Goal: Information Seeking & Learning: Learn about a topic

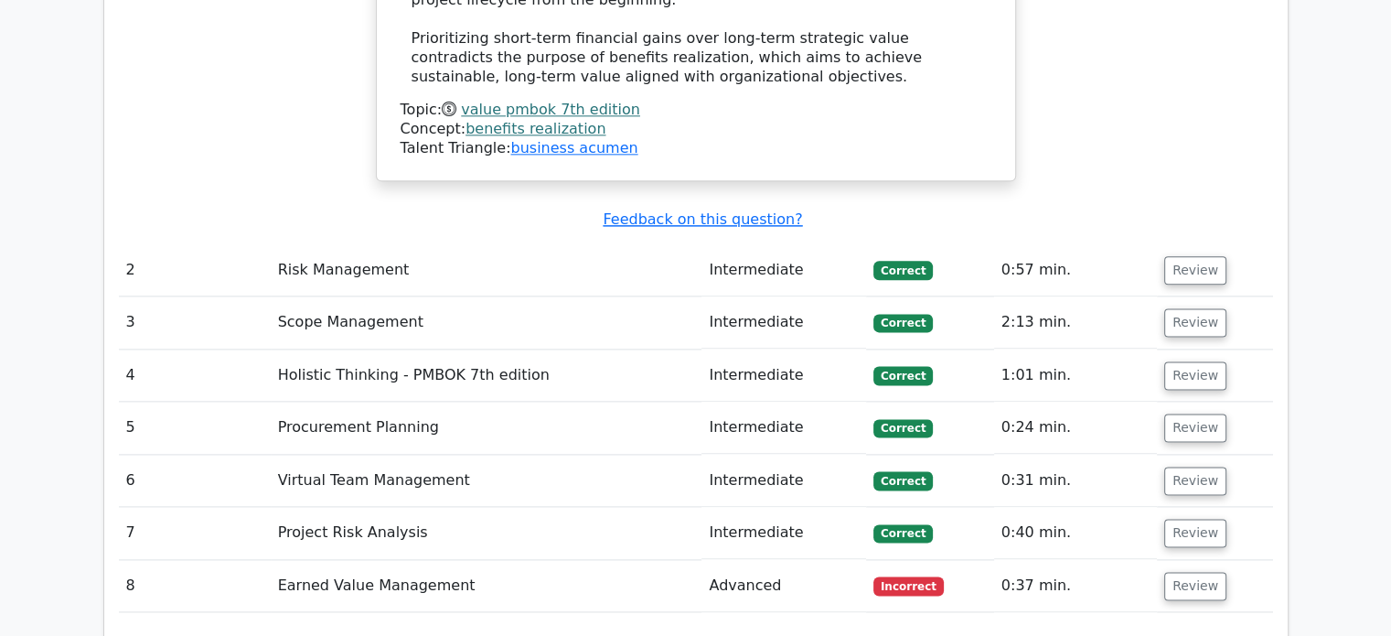
scroll to position [2326, 0]
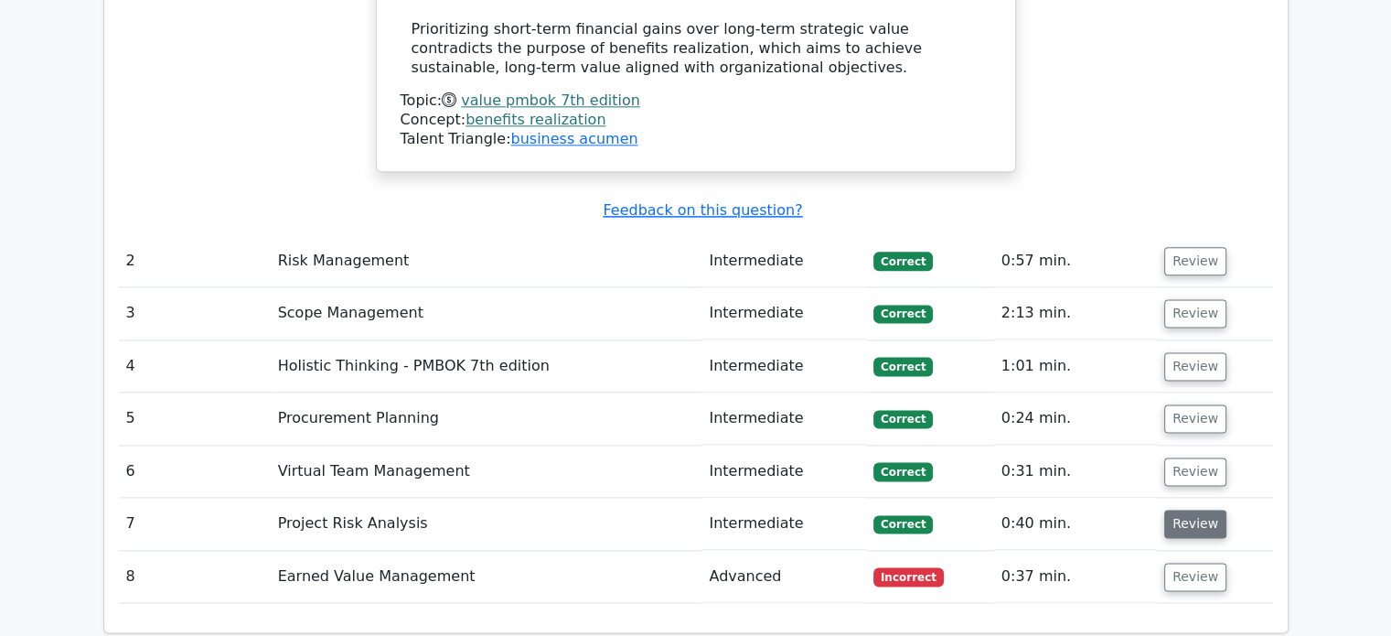
click at [1196, 509] on button "Review" at bounding box center [1195, 523] width 62 height 28
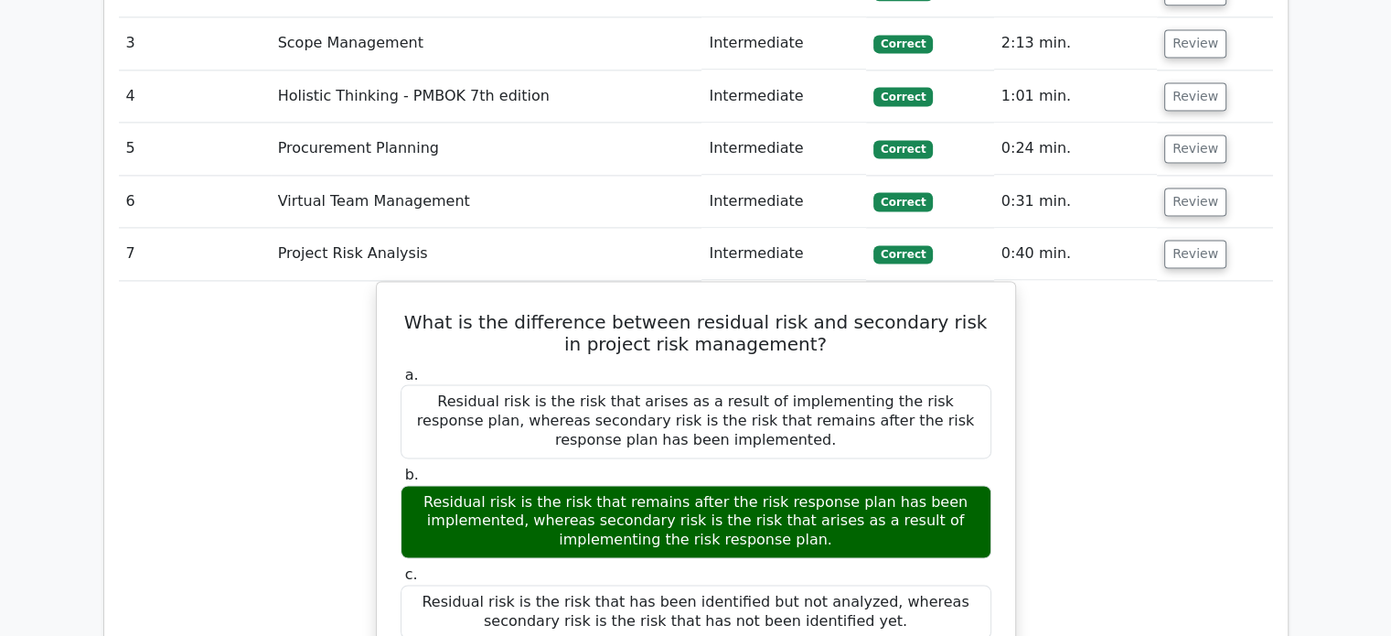
scroll to position [2612, 0]
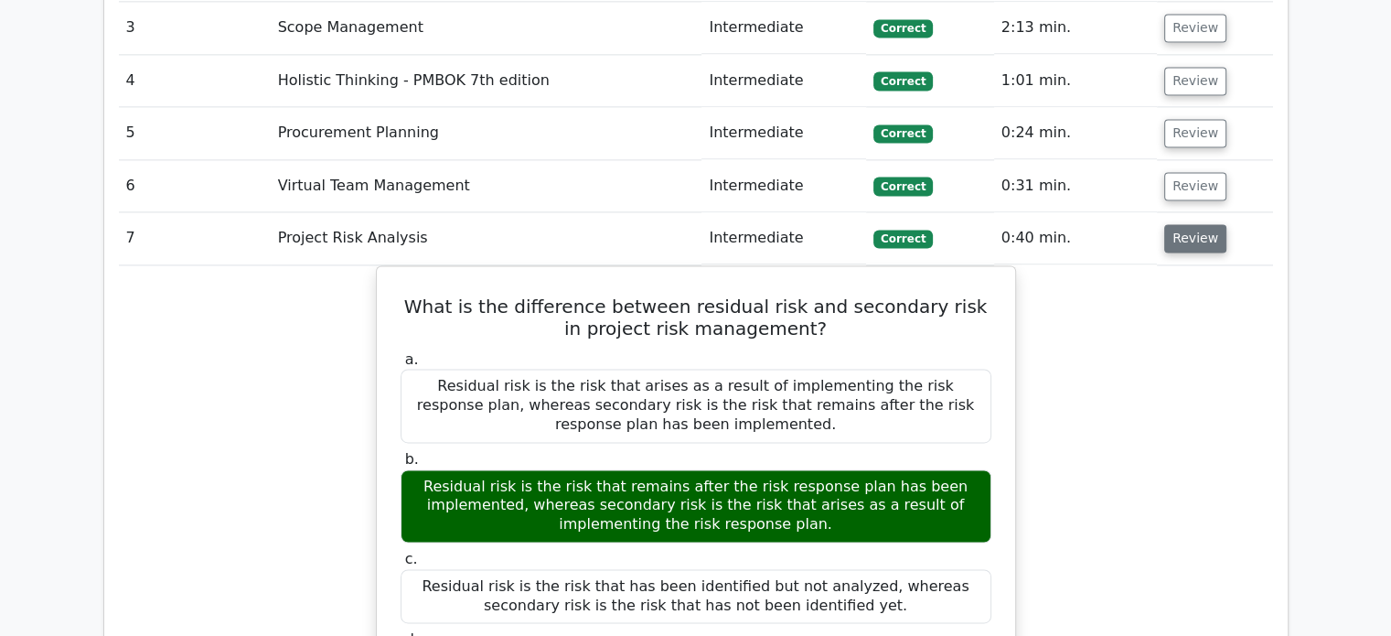
click at [1196, 224] on button "Review" at bounding box center [1195, 238] width 62 height 28
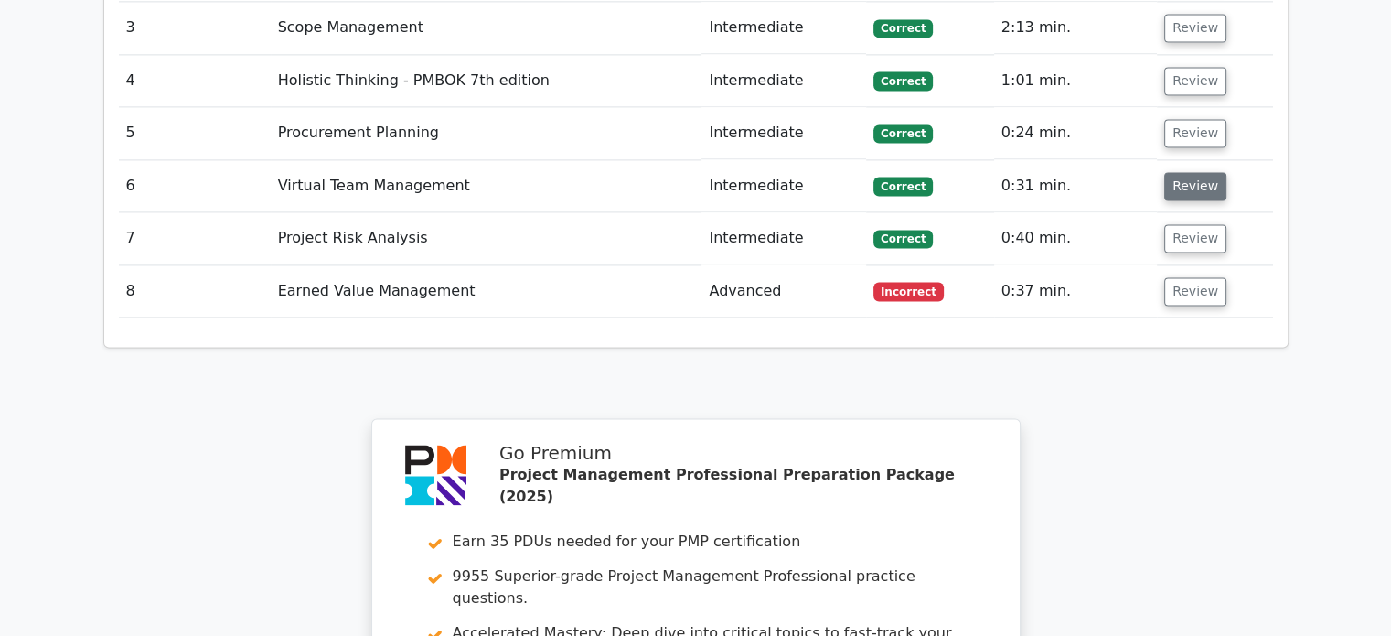
click at [1191, 172] on button "Review" at bounding box center [1195, 186] width 62 height 28
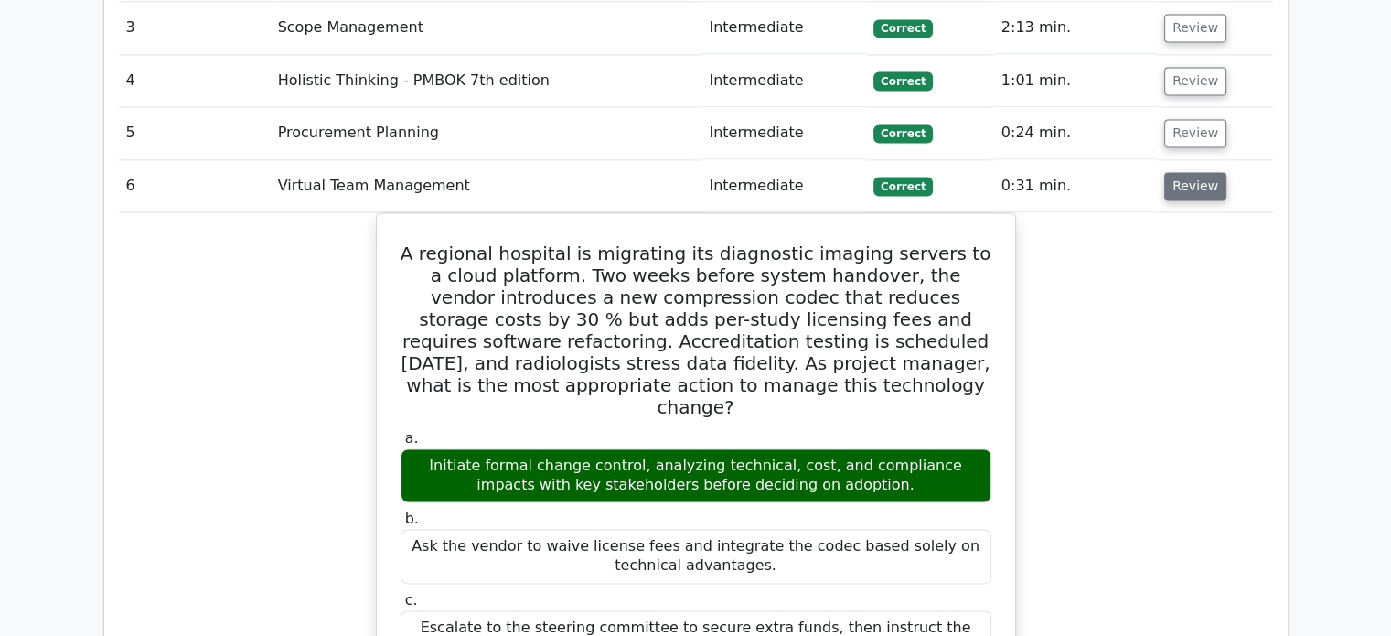
click at [1191, 172] on button "Review" at bounding box center [1195, 186] width 62 height 28
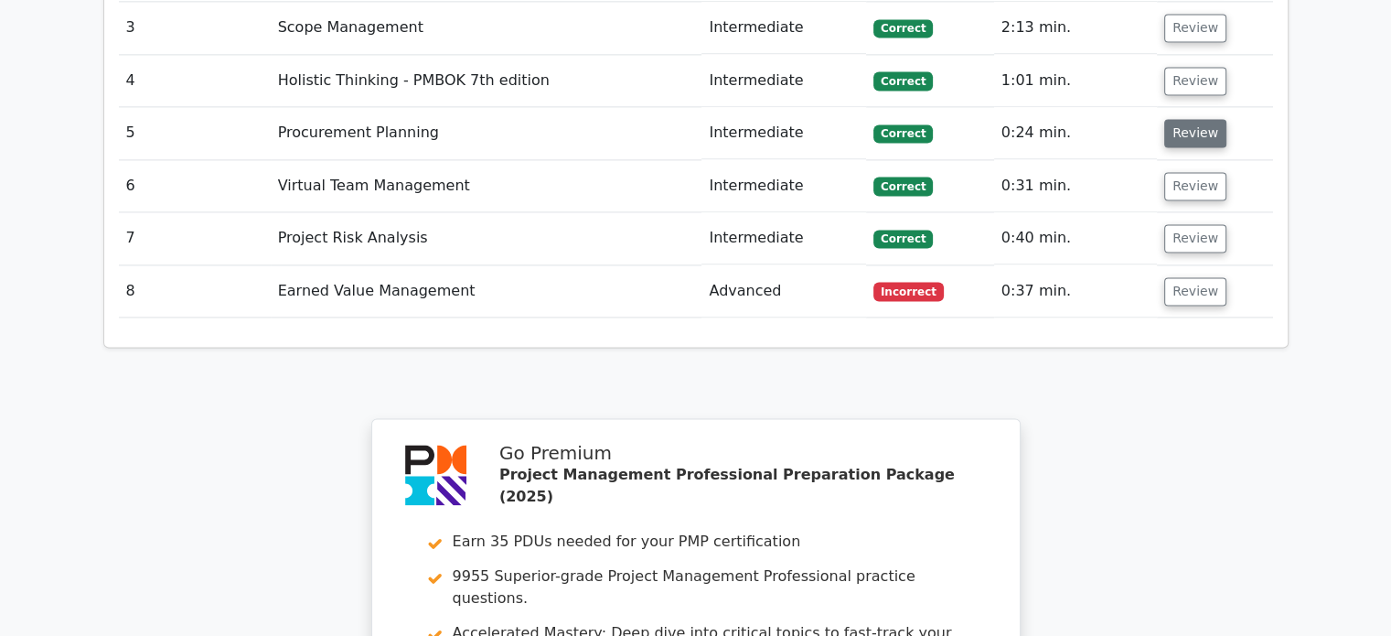
click at [1195, 119] on button "Review" at bounding box center [1195, 133] width 62 height 28
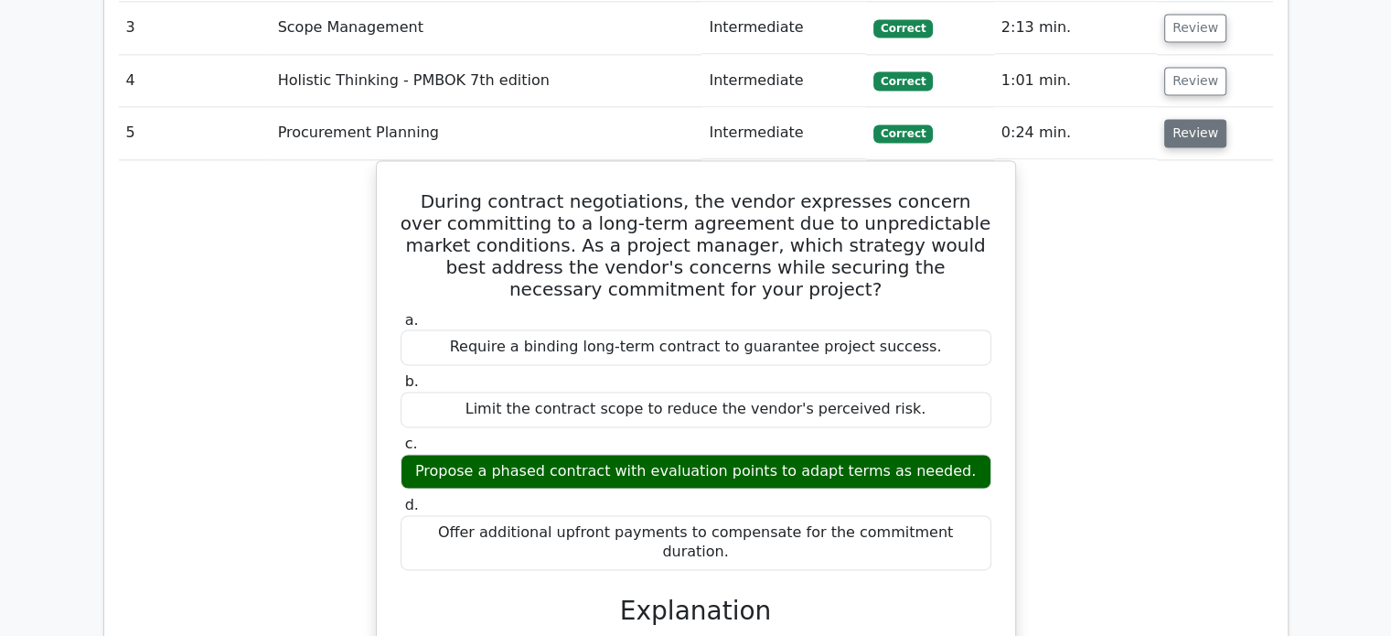
click at [1195, 119] on button "Review" at bounding box center [1195, 133] width 62 height 28
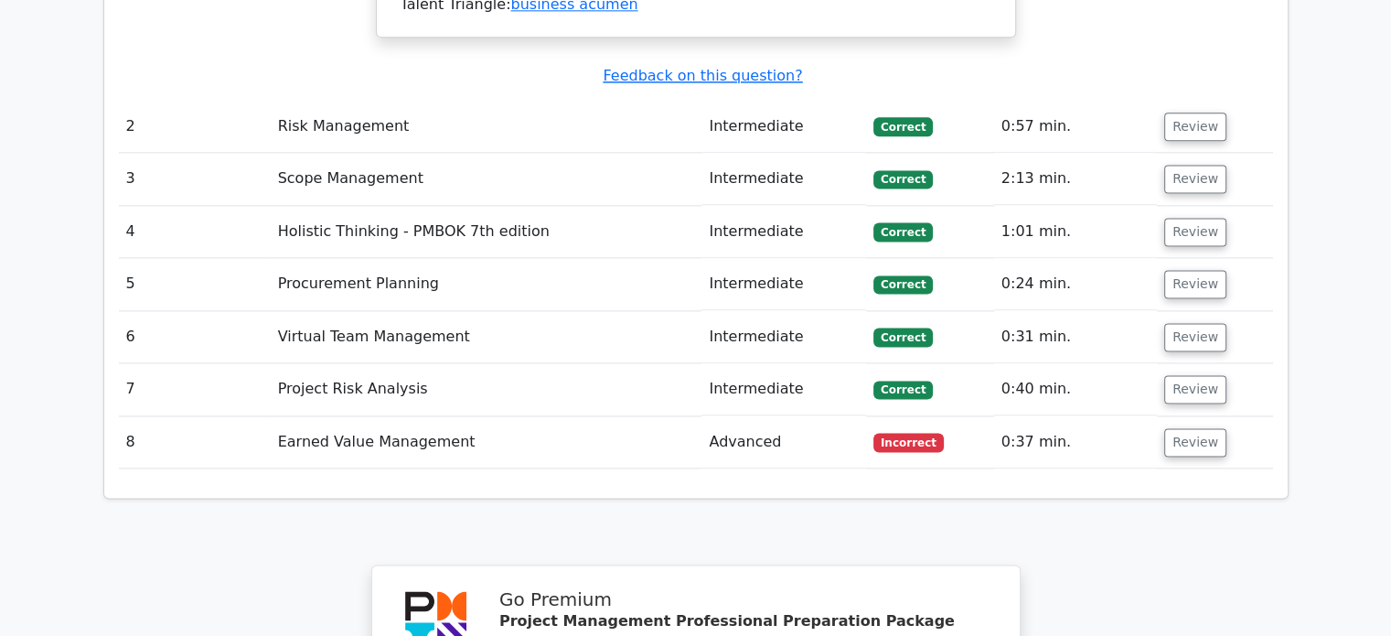
scroll to position [2429, 0]
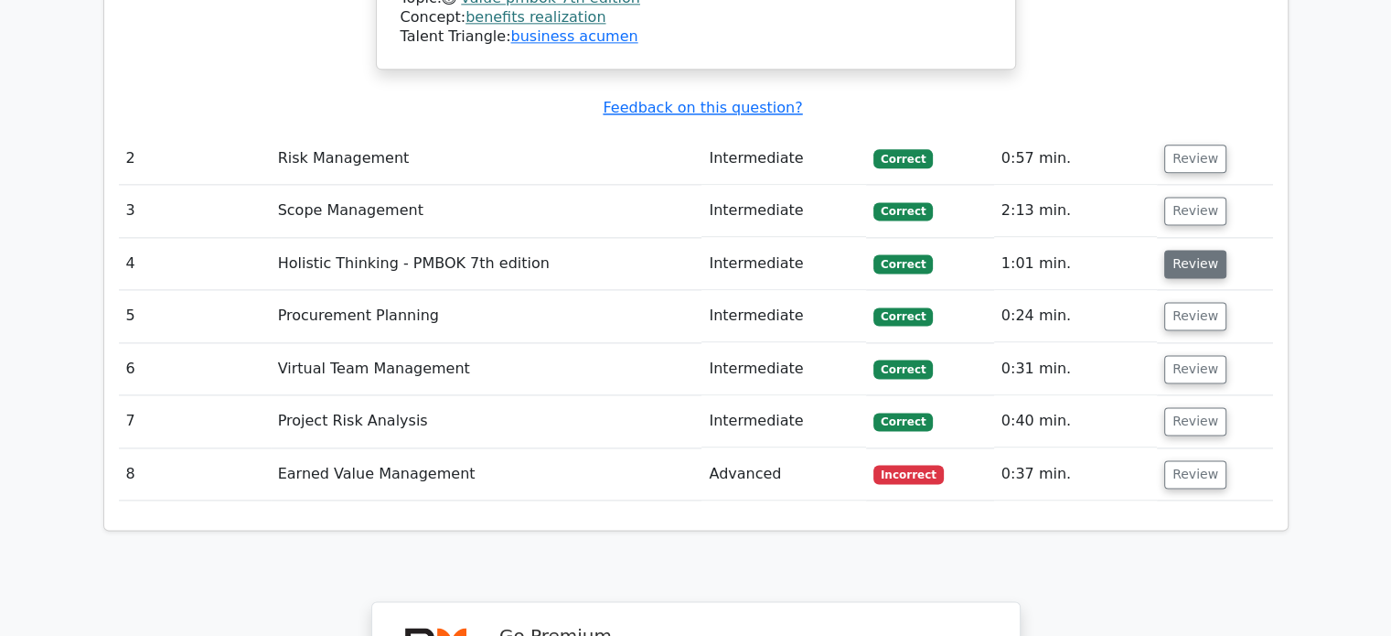
click at [1186, 250] on button "Review" at bounding box center [1195, 264] width 62 height 28
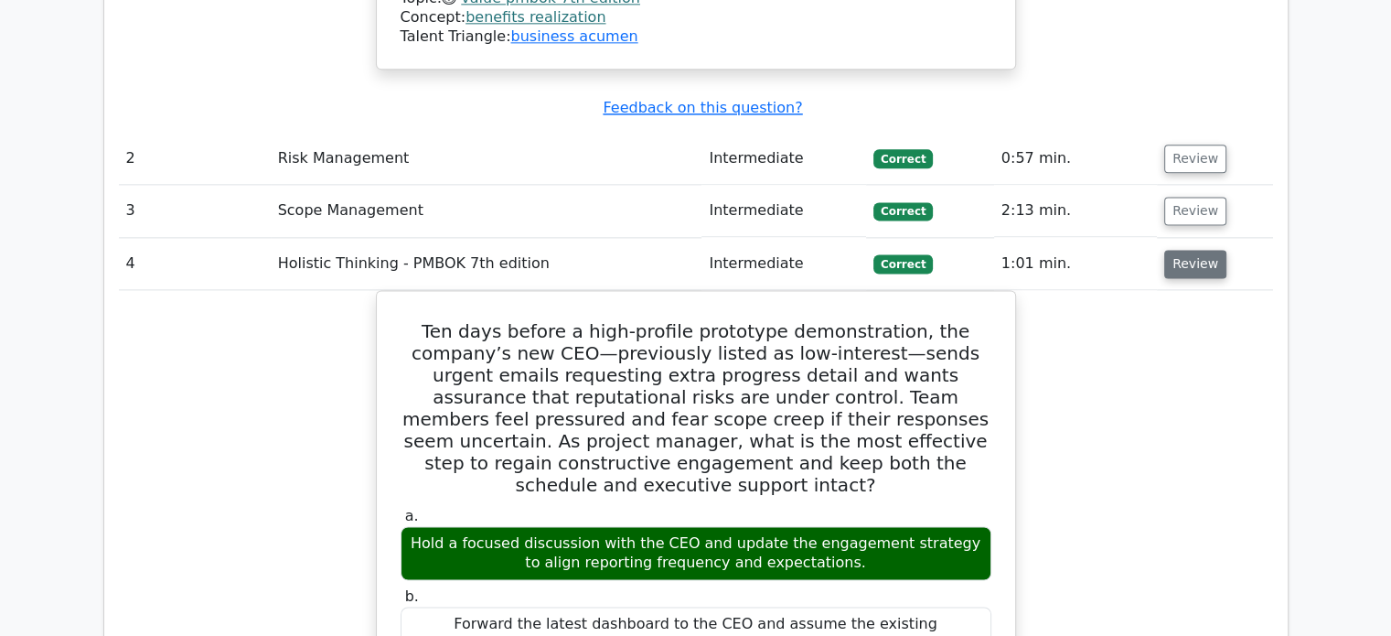
click at [1185, 250] on button "Review" at bounding box center [1195, 264] width 62 height 28
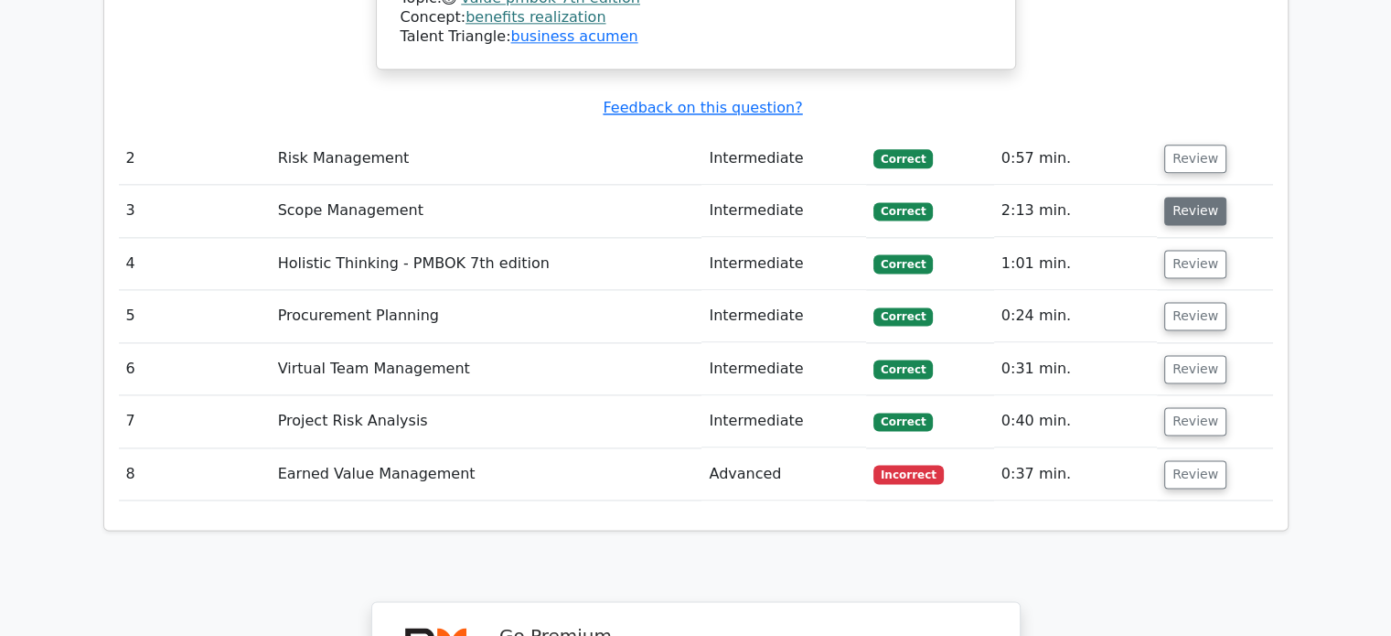
click at [1193, 197] on button "Review" at bounding box center [1195, 211] width 62 height 28
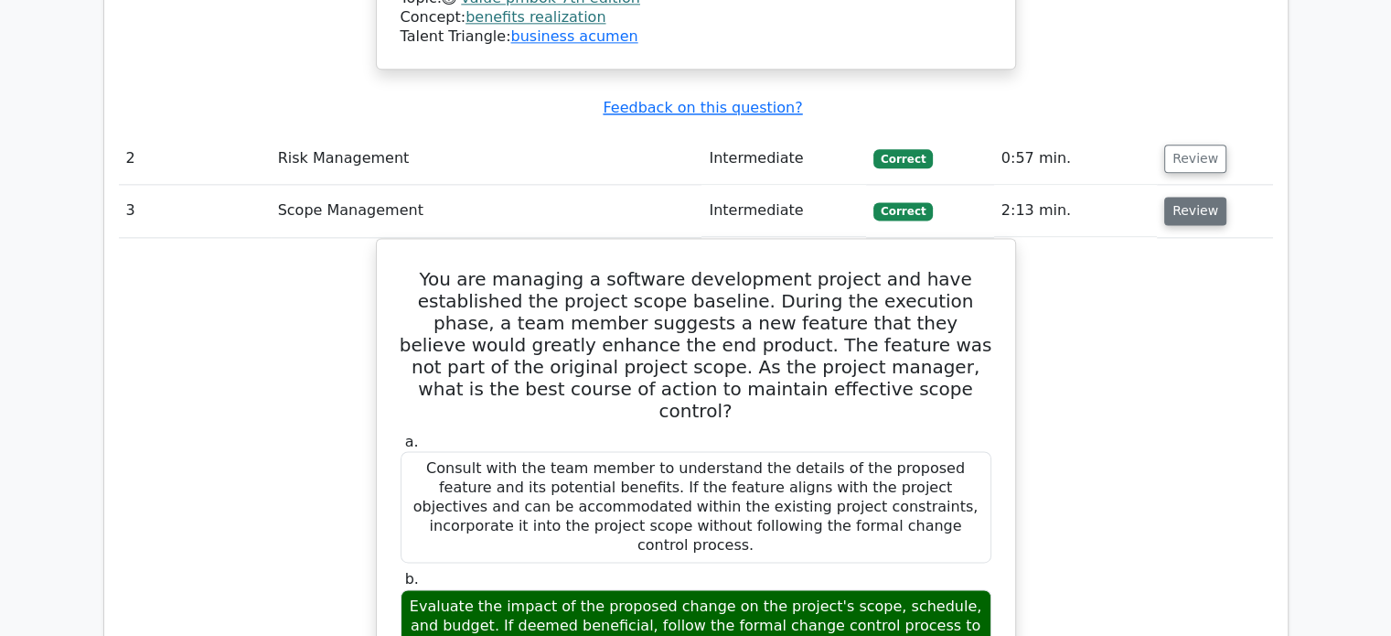
click at [1193, 197] on button "Review" at bounding box center [1195, 211] width 62 height 28
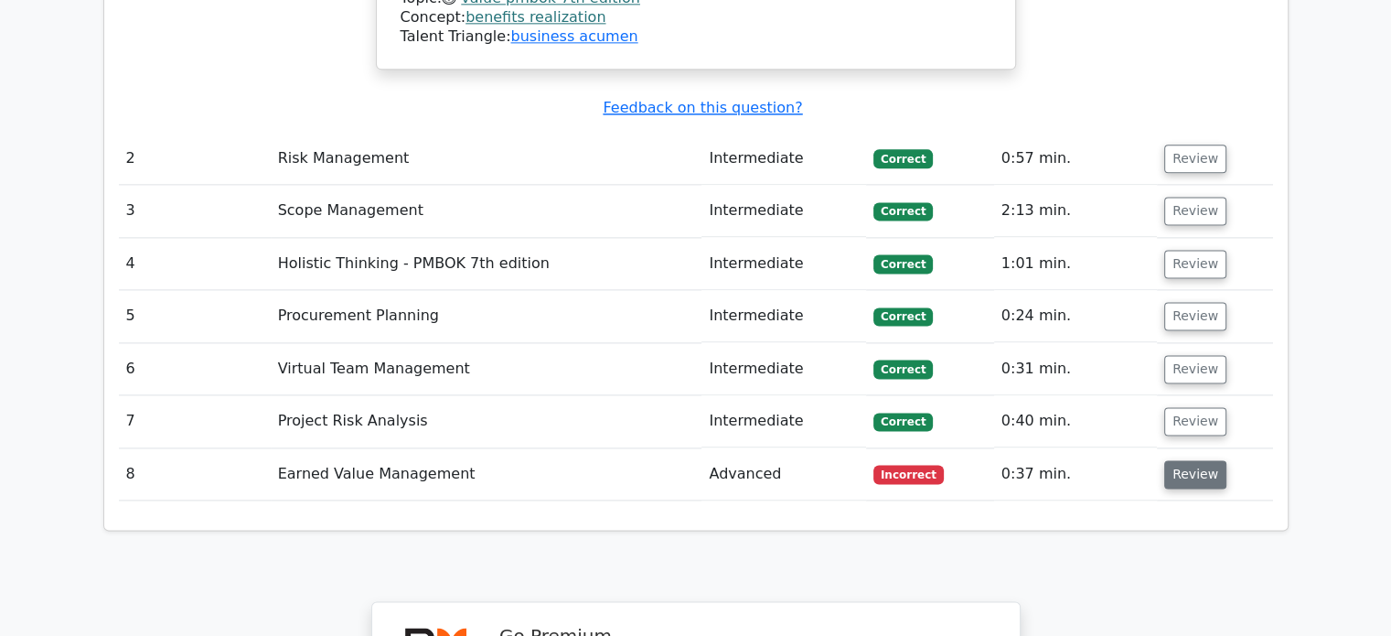
click at [1196, 460] on button "Review" at bounding box center [1195, 474] width 62 height 28
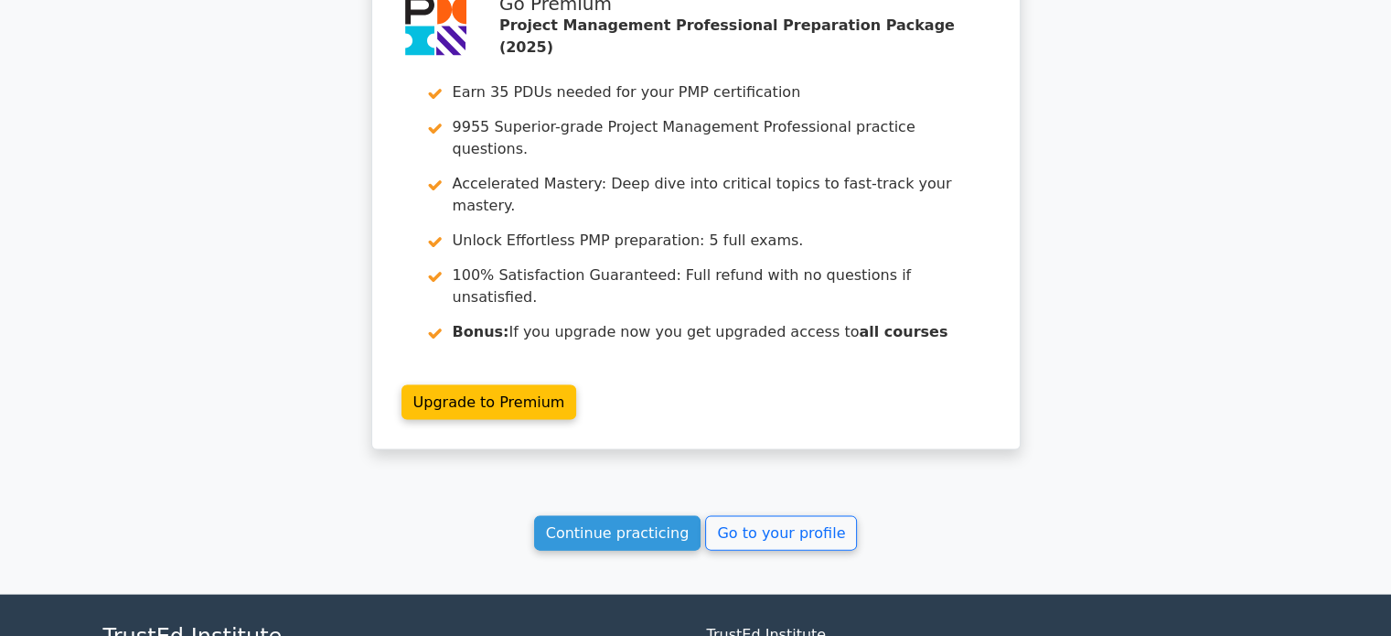
scroll to position [3817, 0]
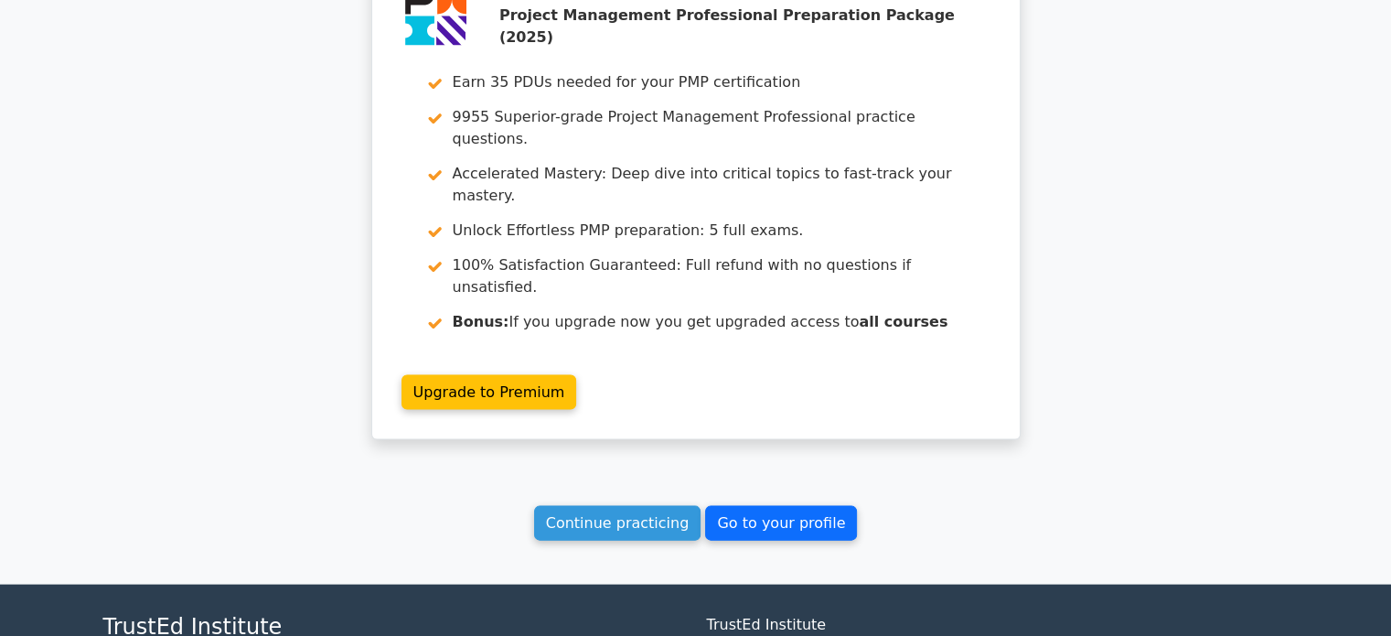
click at [790, 506] on link "Go to your profile" at bounding box center [781, 523] width 152 height 35
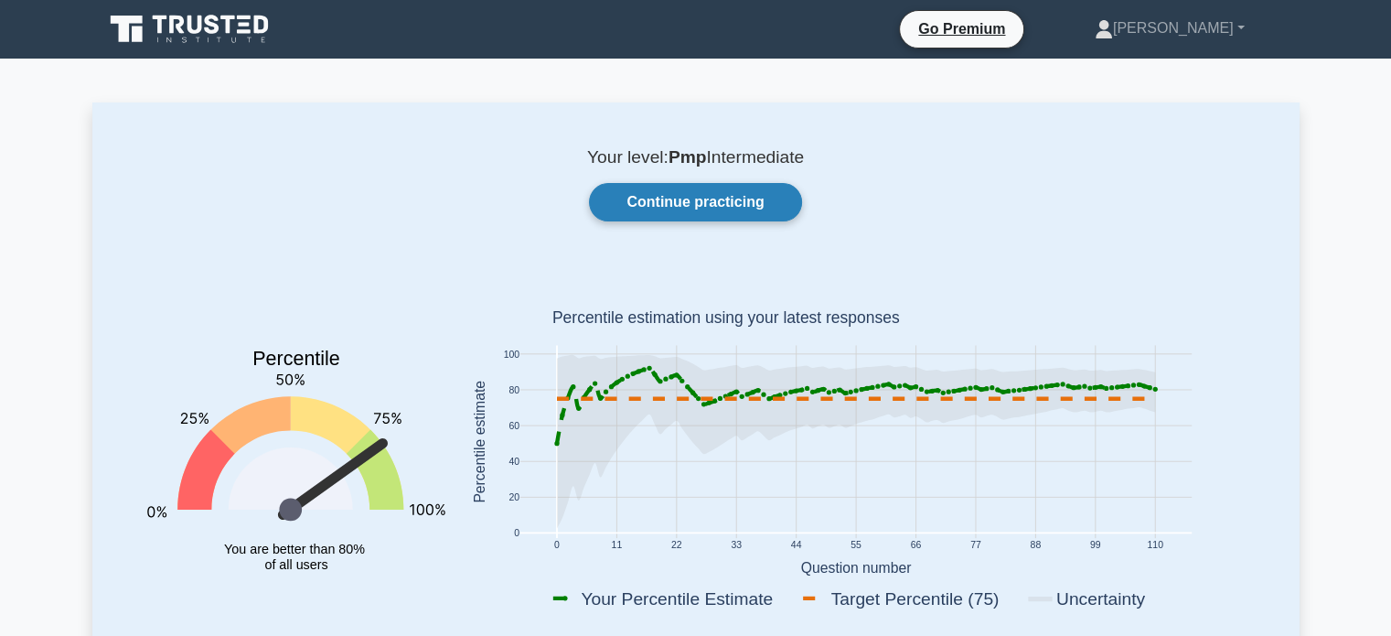
click at [728, 204] on link "Continue practicing" at bounding box center [695, 202] width 212 height 38
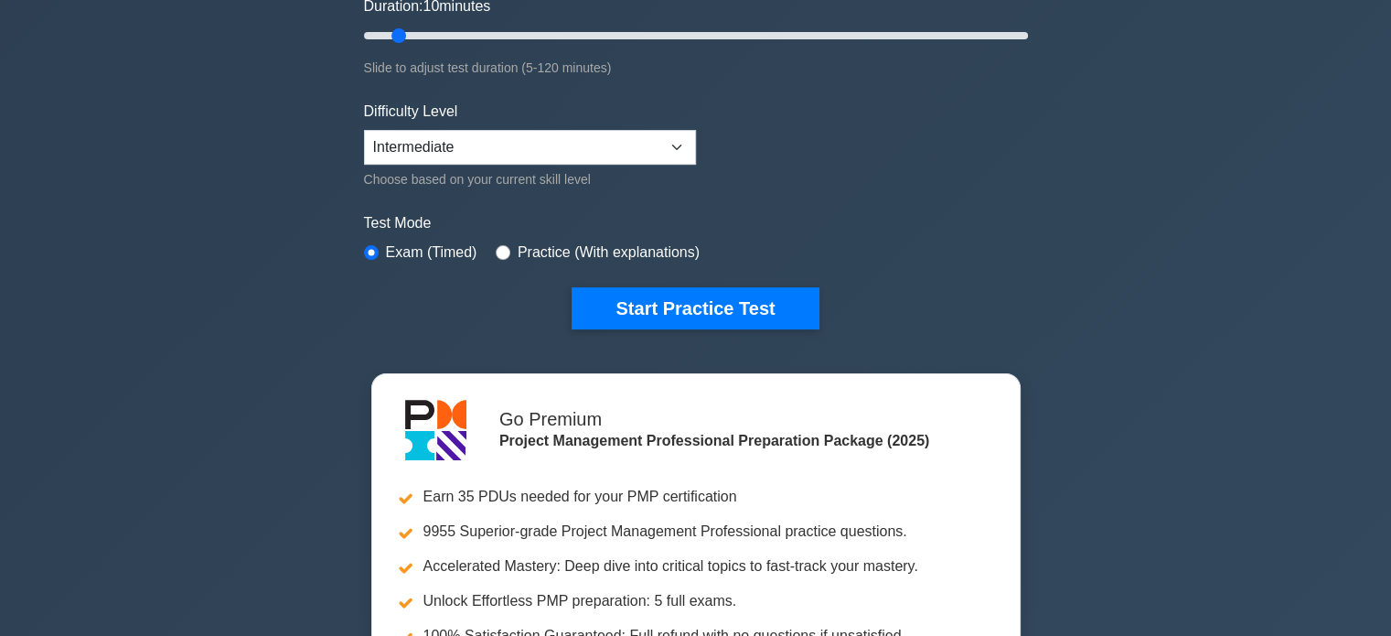
scroll to position [366, 0]
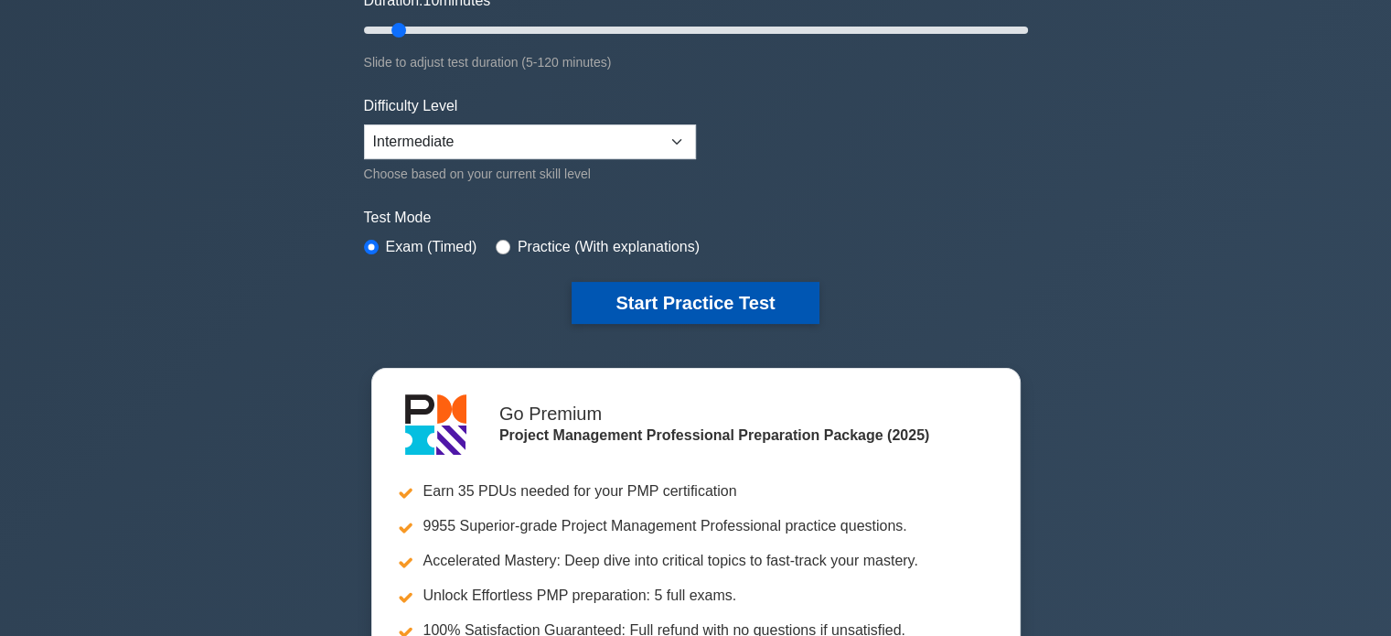
click at [690, 296] on button "Start Practice Test" at bounding box center [695, 303] width 247 height 42
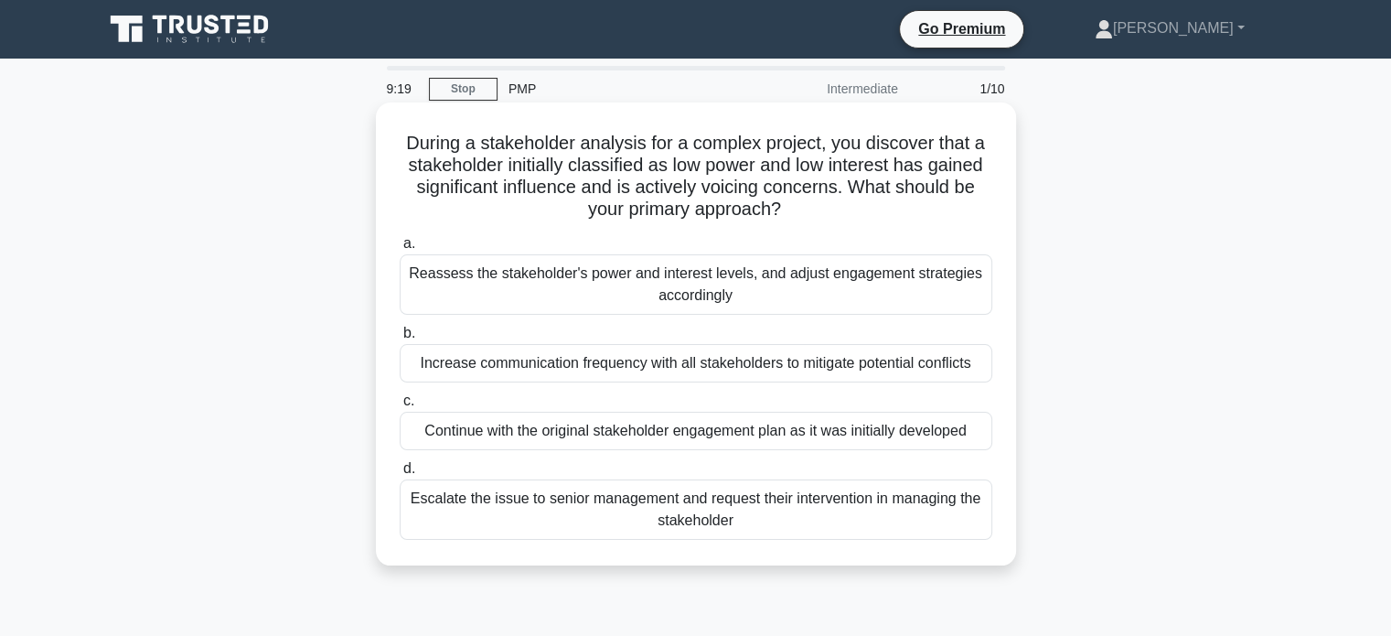
click at [722, 285] on div "Reassess the stakeholder's power and interest levels, and adjust engagement str…" at bounding box center [696, 284] width 593 height 60
click at [400, 250] on input "a. Reassess the stakeholder's power and interest levels, and adjust engagement …" at bounding box center [400, 244] width 0 height 12
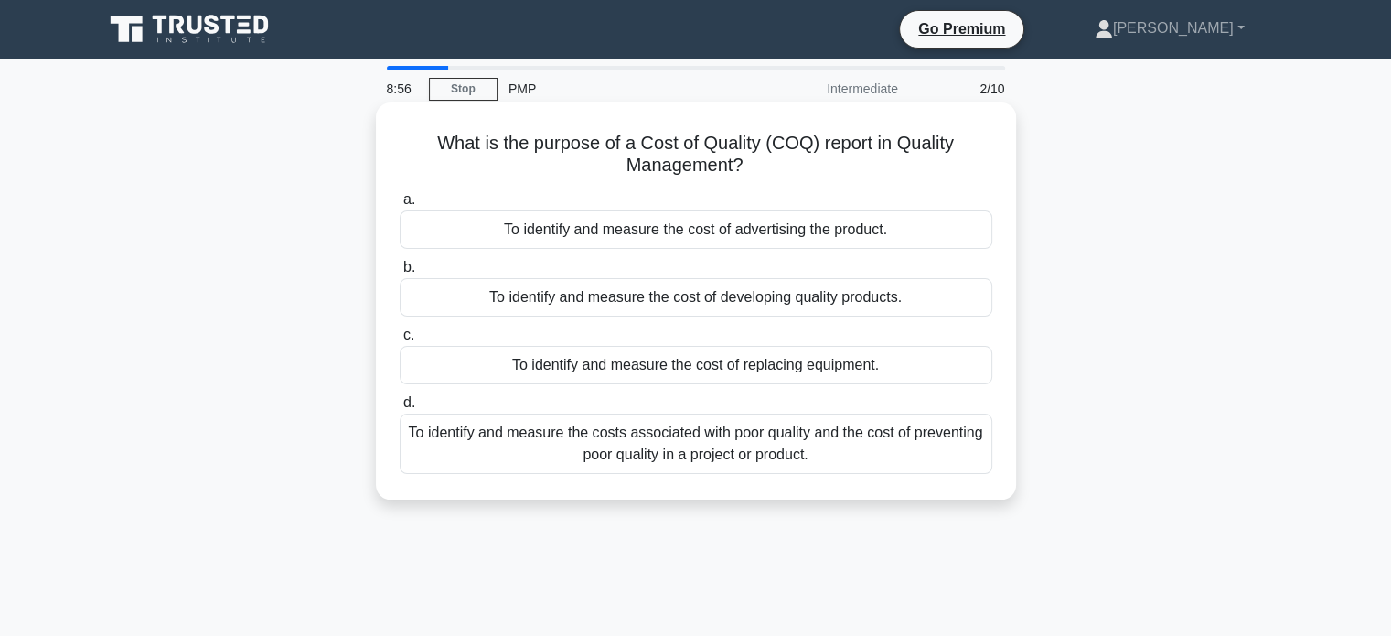
click at [842, 448] on div "To identify and measure the costs associated with poor quality and the cost of …" at bounding box center [696, 443] width 593 height 60
click at [400, 409] on input "d. To identify and measure the costs associated with poor quality and the cost …" at bounding box center [400, 403] width 0 height 12
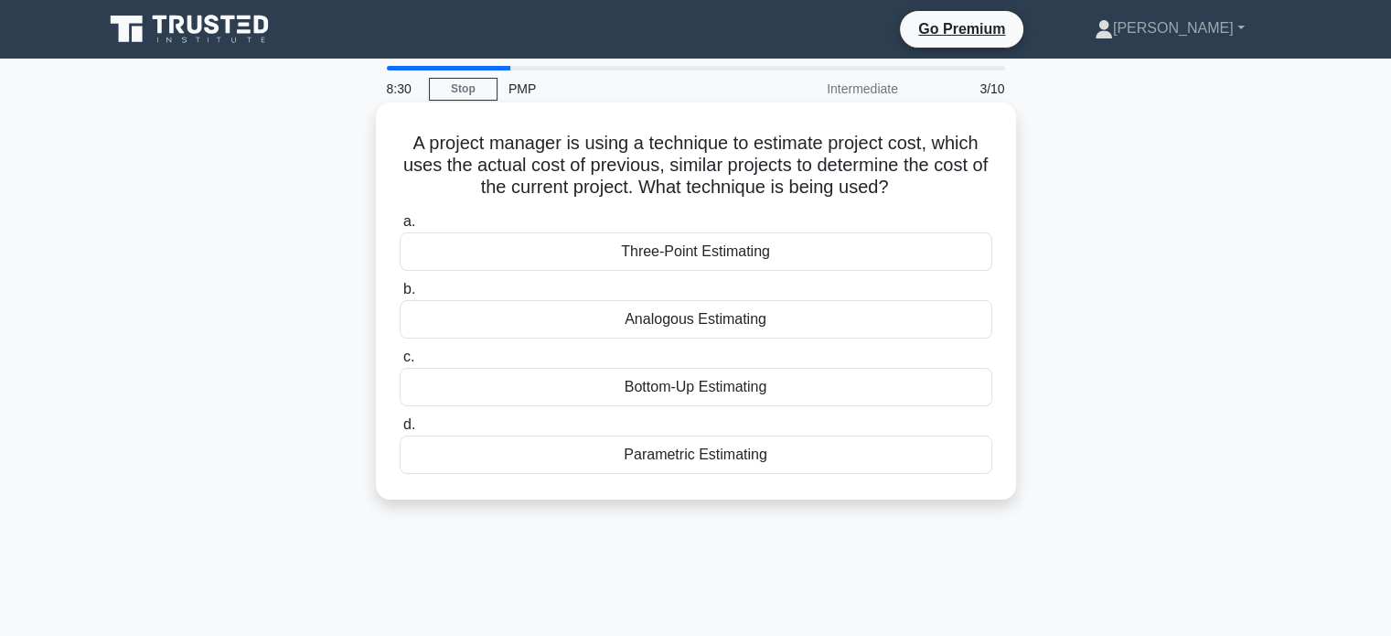
click at [761, 330] on div "Analogous Estimating" at bounding box center [696, 319] width 593 height 38
click at [400, 295] on input "b. Analogous Estimating" at bounding box center [400, 290] width 0 height 12
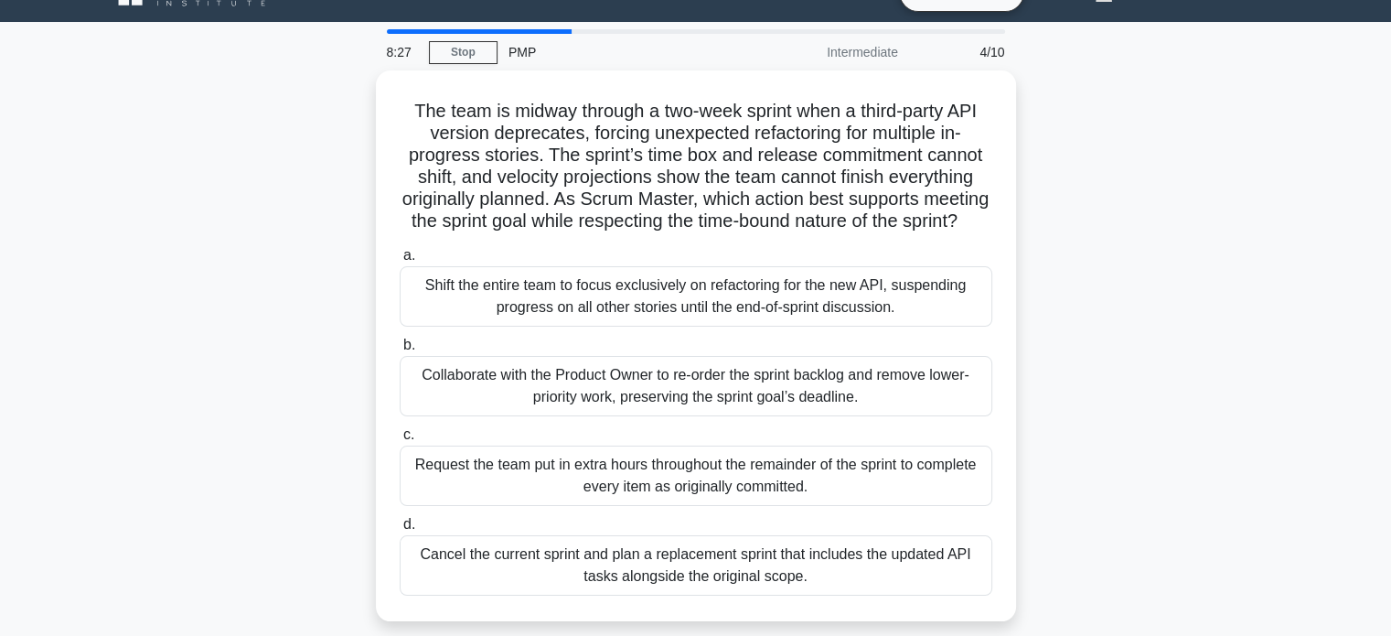
scroll to position [73, 0]
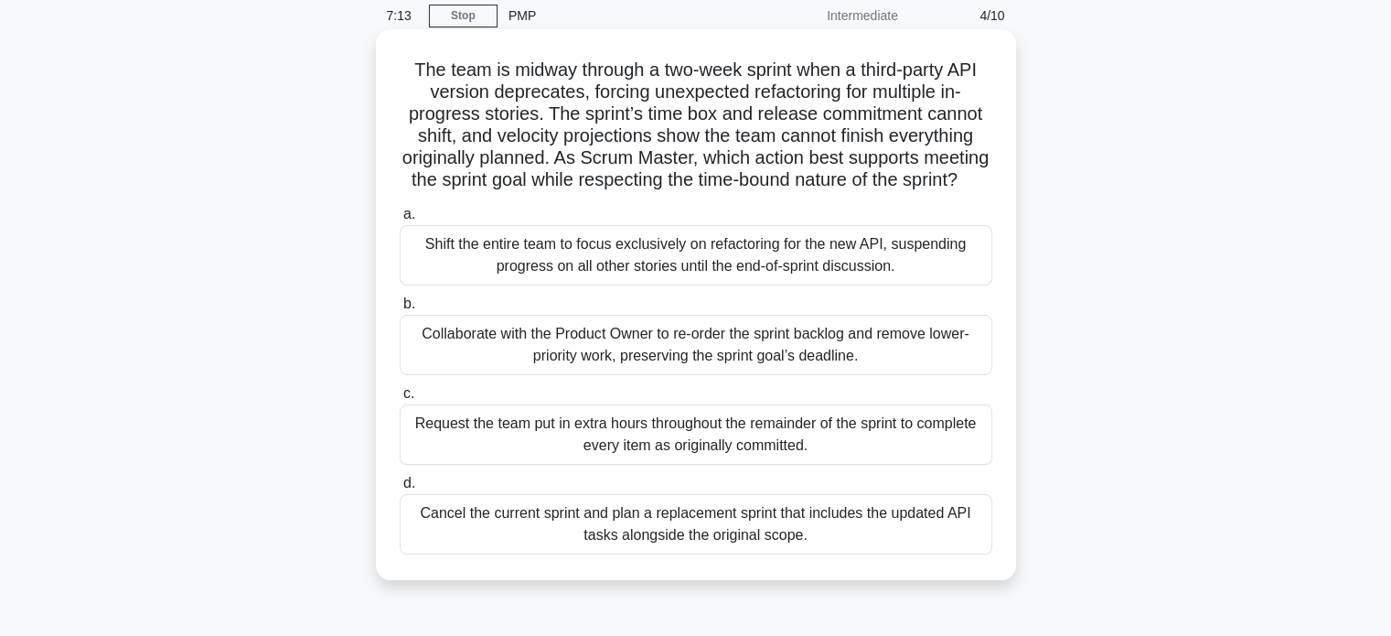
click at [911, 372] on div "Collaborate with the Product Owner to re-order the sprint backlog and remove lo…" at bounding box center [696, 345] width 593 height 60
click at [400, 310] on input "b. Collaborate with the Product Owner to re-order the sprint backlog and remove…" at bounding box center [400, 304] width 0 height 12
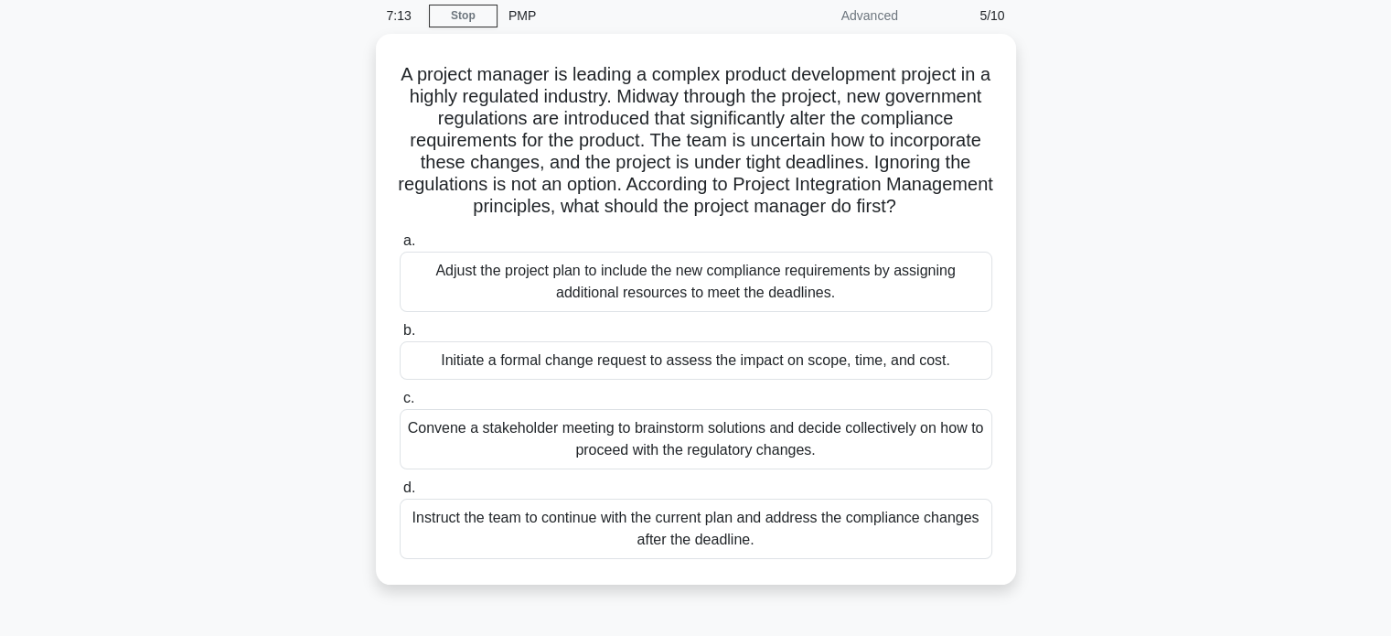
scroll to position [0, 0]
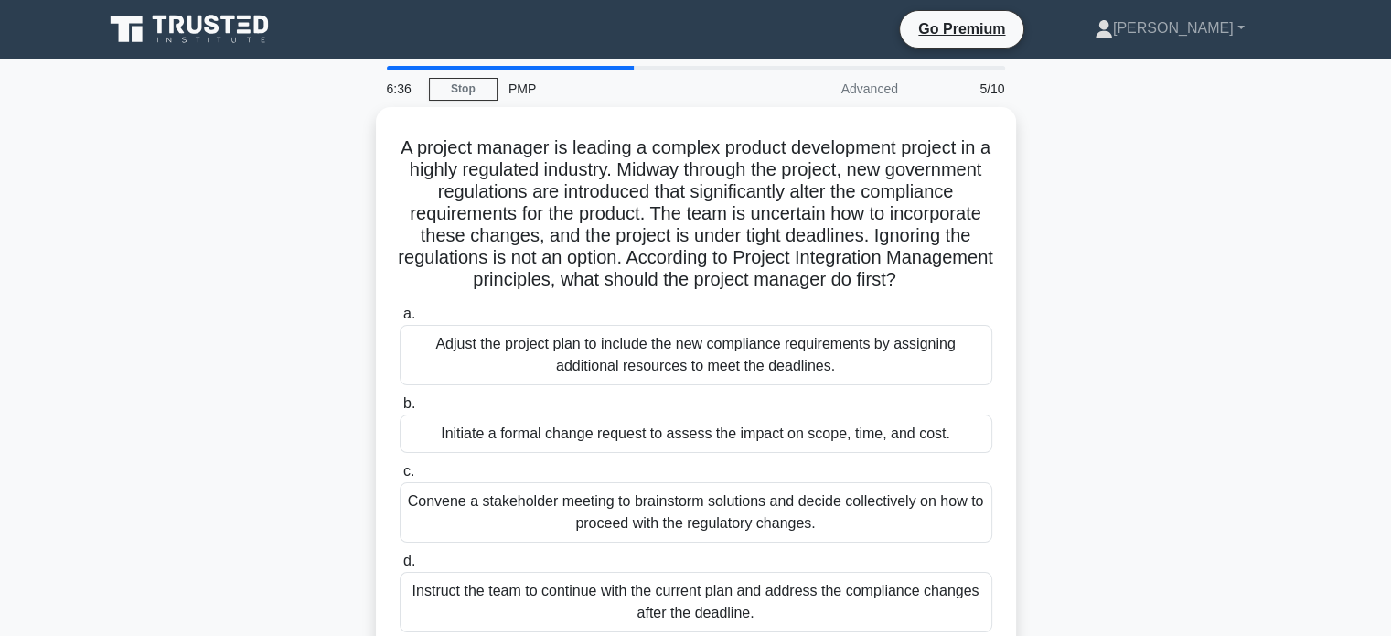
click at [1235, 255] on div "A project manager is leading a complex product development project in a highly …" at bounding box center [695, 393] width 1207 height 573
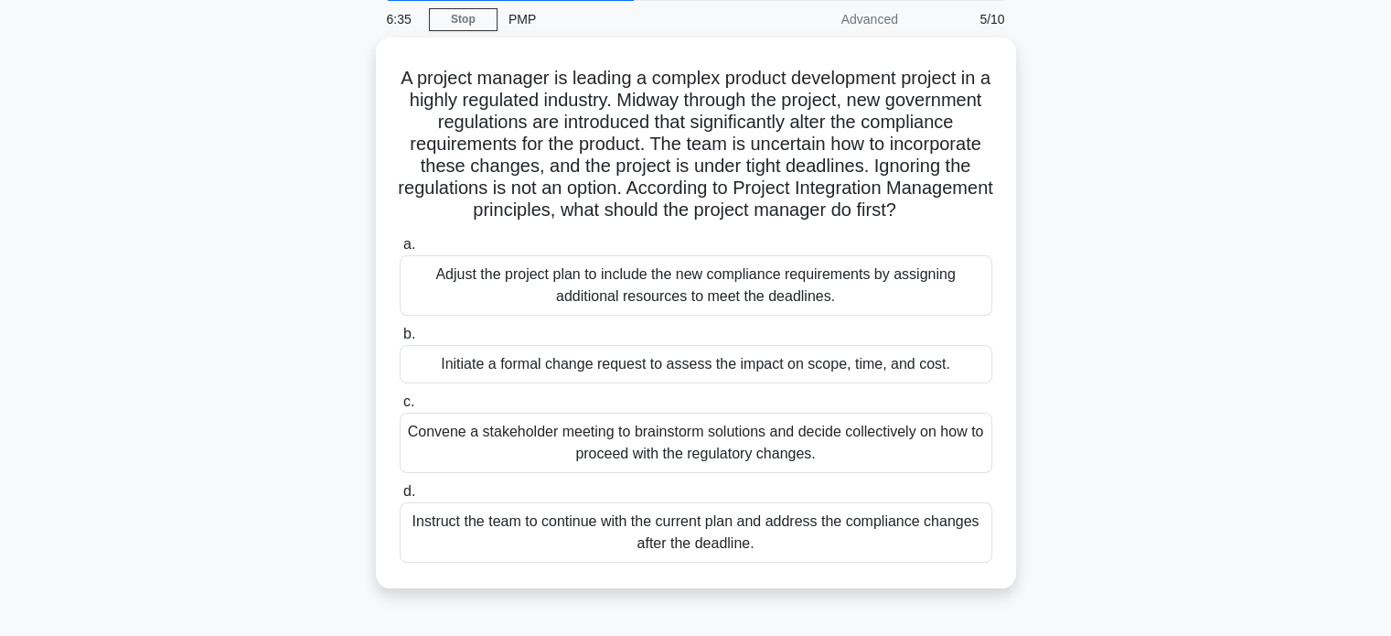
scroll to position [73, 0]
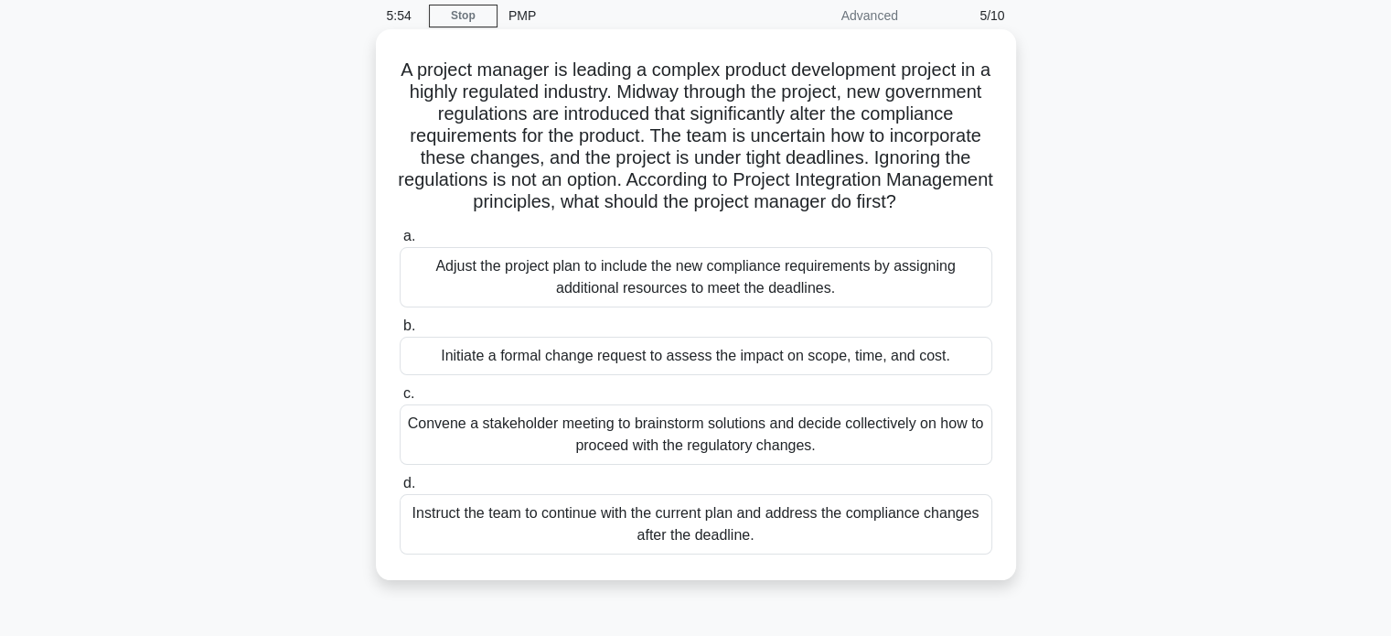
click at [877, 375] on div "Initiate a formal change request to assess the impact on scope, time, and cost." at bounding box center [696, 356] width 593 height 38
click at [400, 332] on input "b. Initiate a formal change request to assess the impact on scope, time, and co…" at bounding box center [400, 326] width 0 height 12
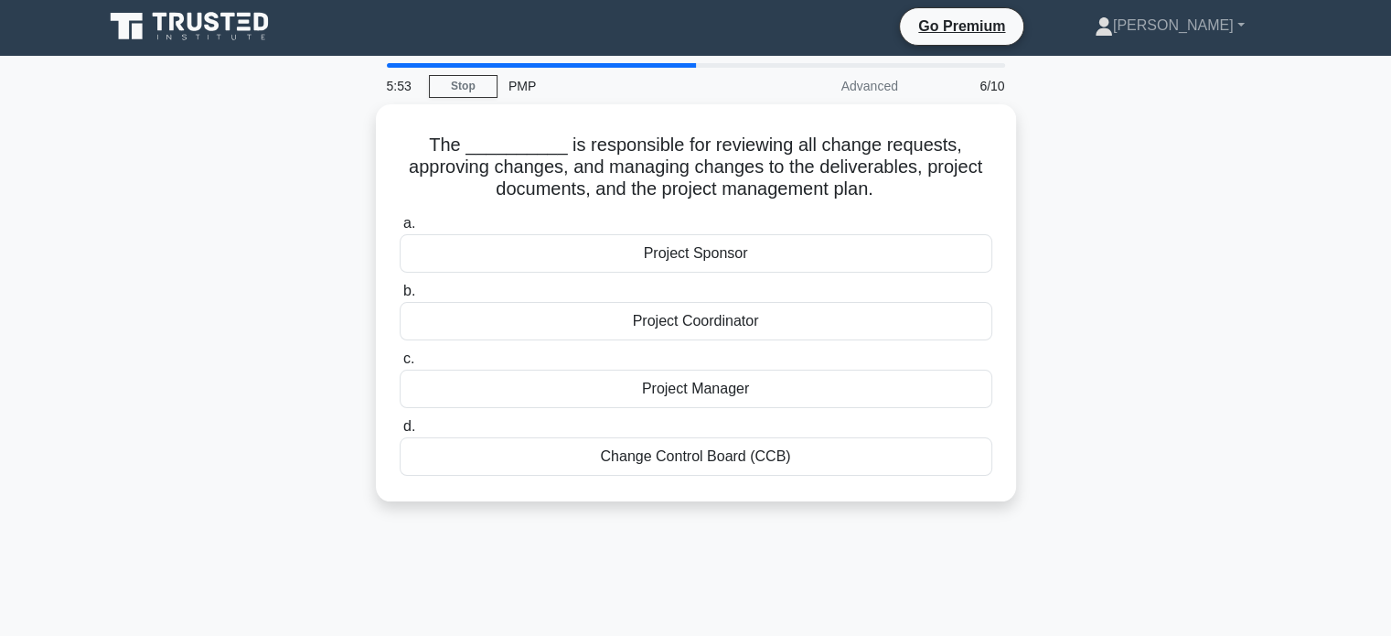
scroll to position [0, 0]
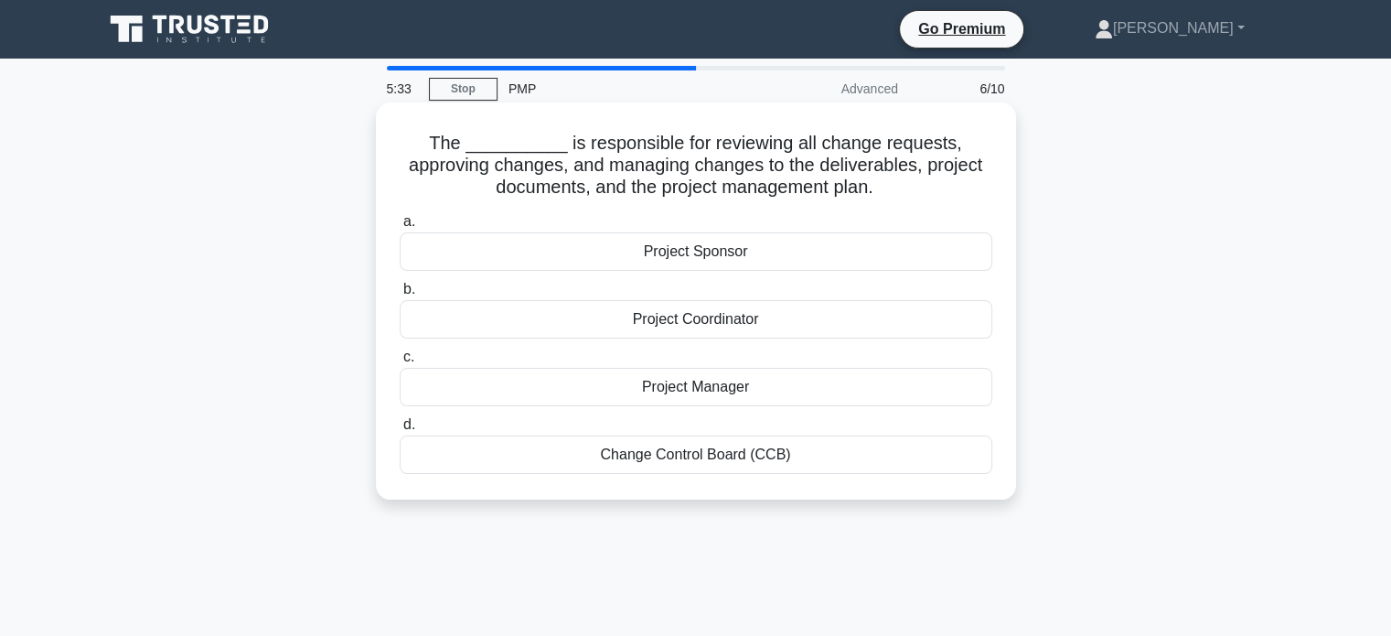
click at [768, 449] on div "Change Control Board (CCB)" at bounding box center [696, 454] width 593 height 38
click at [400, 431] on input "d. Change Control Board (CCB)" at bounding box center [400, 425] width 0 height 12
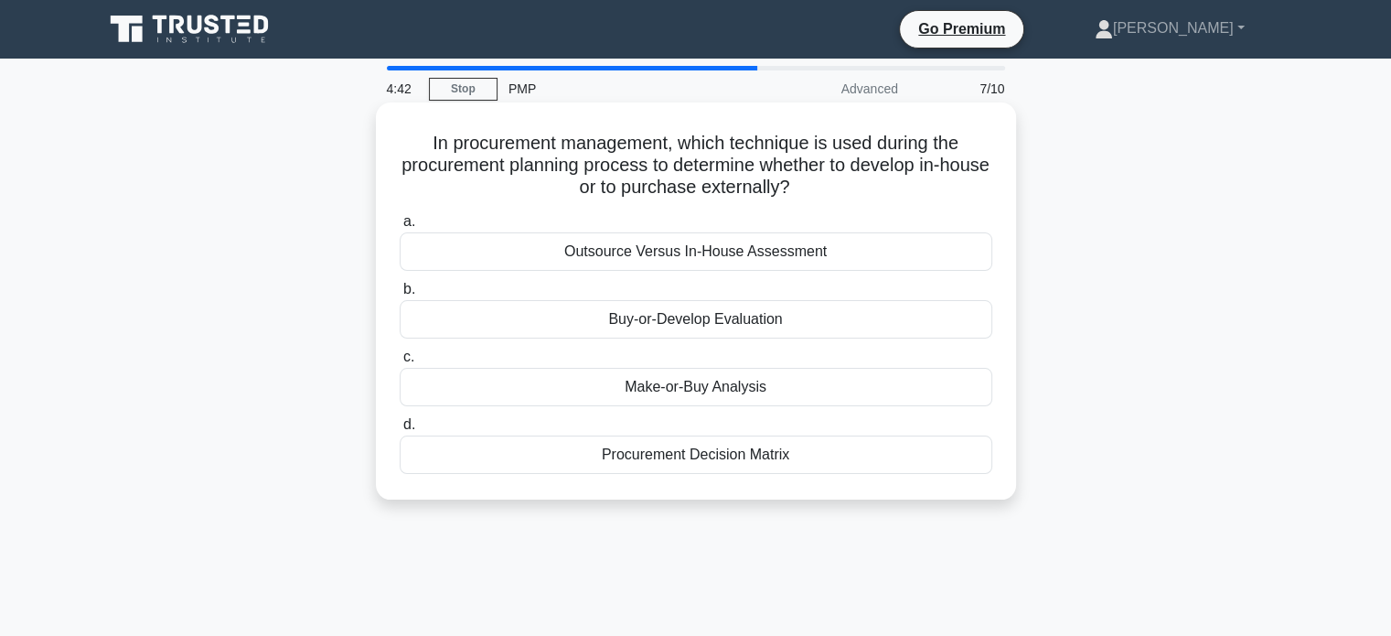
click at [742, 385] on div "Make-or-Buy Analysis" at bounding box center [696, 387] width 593 height 38
click at [400, 363] on input "c. Make-or-Buy Analysis" at bounding box center [400, 357] width 0 height 12
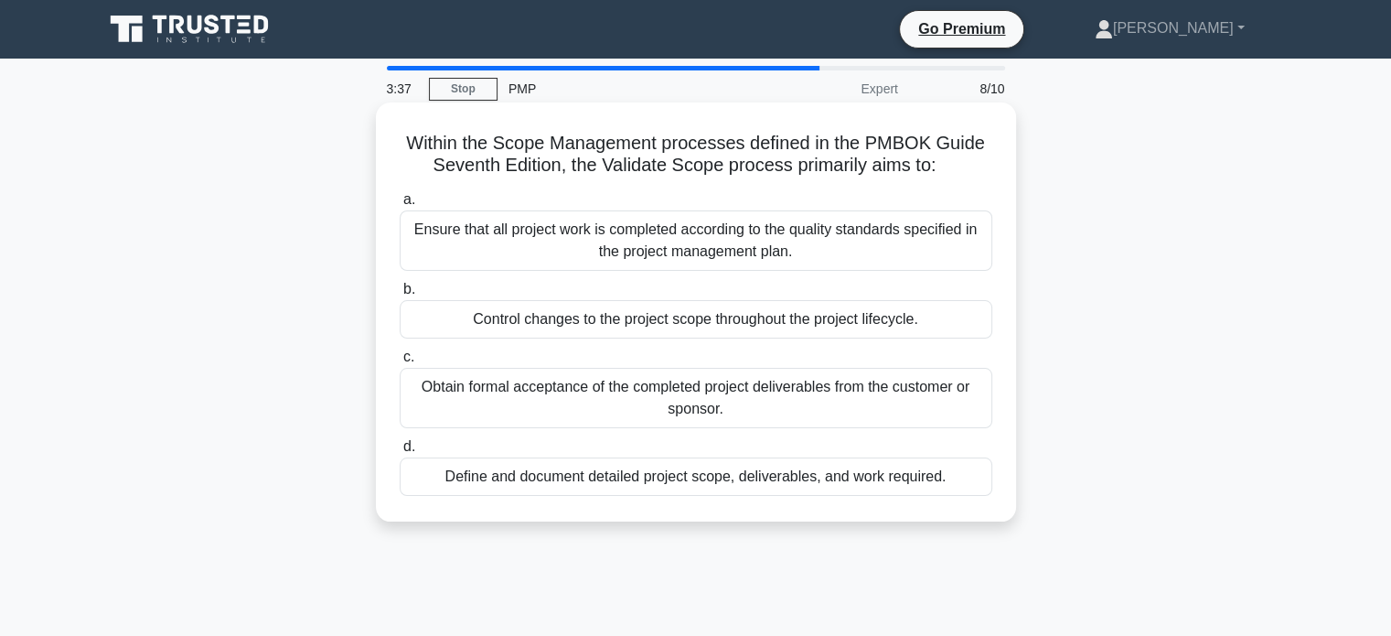
click at [724, 407] on div "Obtain formal acceptance of the completed project deliverables from the custome…" at bounding box center [696, 398] width 593 height 60
click at [400, 363] on input "c. Obtain formal acceptance of the completed project deliverables from the cust…" at bounding box center [400, 357] width 0 height 12
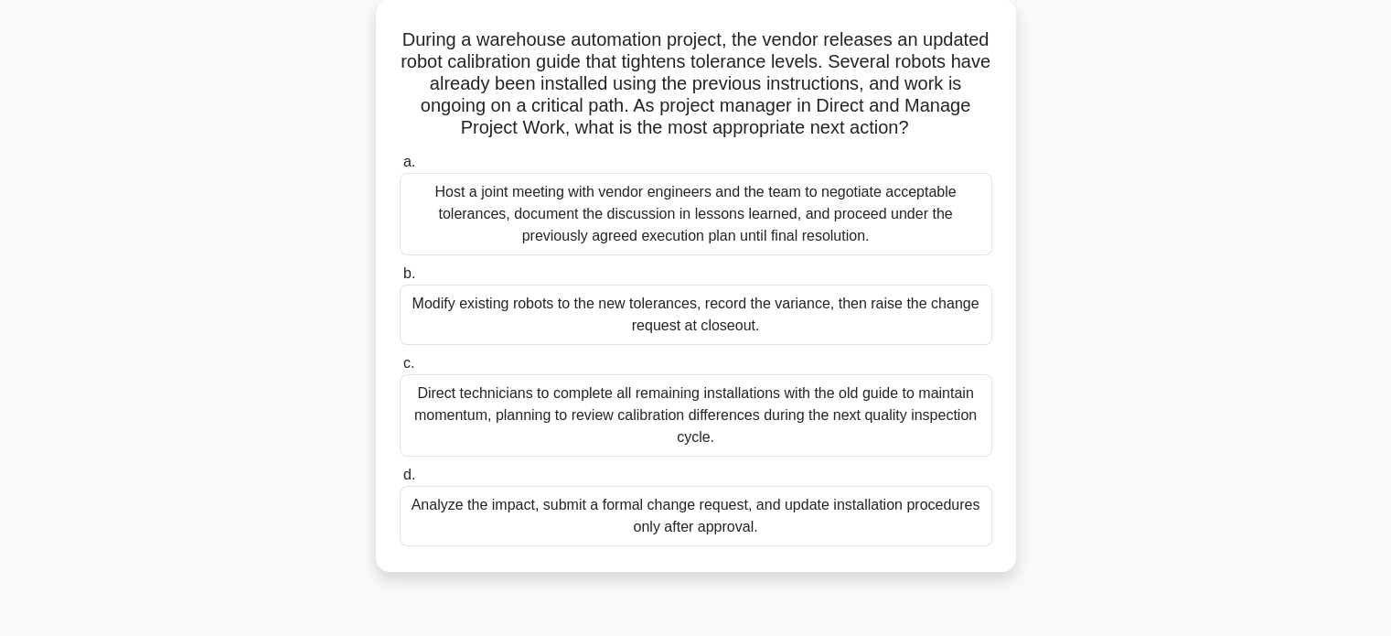
scroll to position [110, 0]
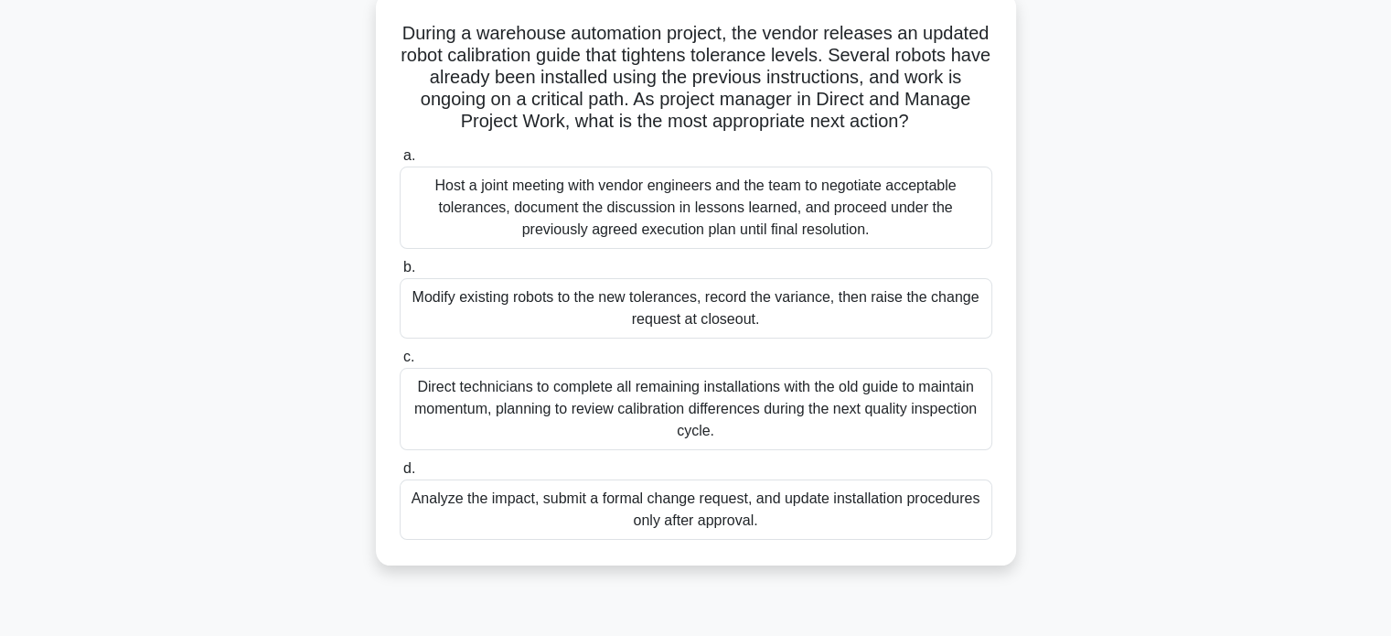
click at [710, 511] on div "Analyze the impact, submit a formal change request, and update installation pro…" at bounding box center [696, 509] width 593 height 60
click at [400, 475] on input "d. Analyze the impact, submit a formal change request, and update installation …" at bounding box center [400, 469] width 0 height 12
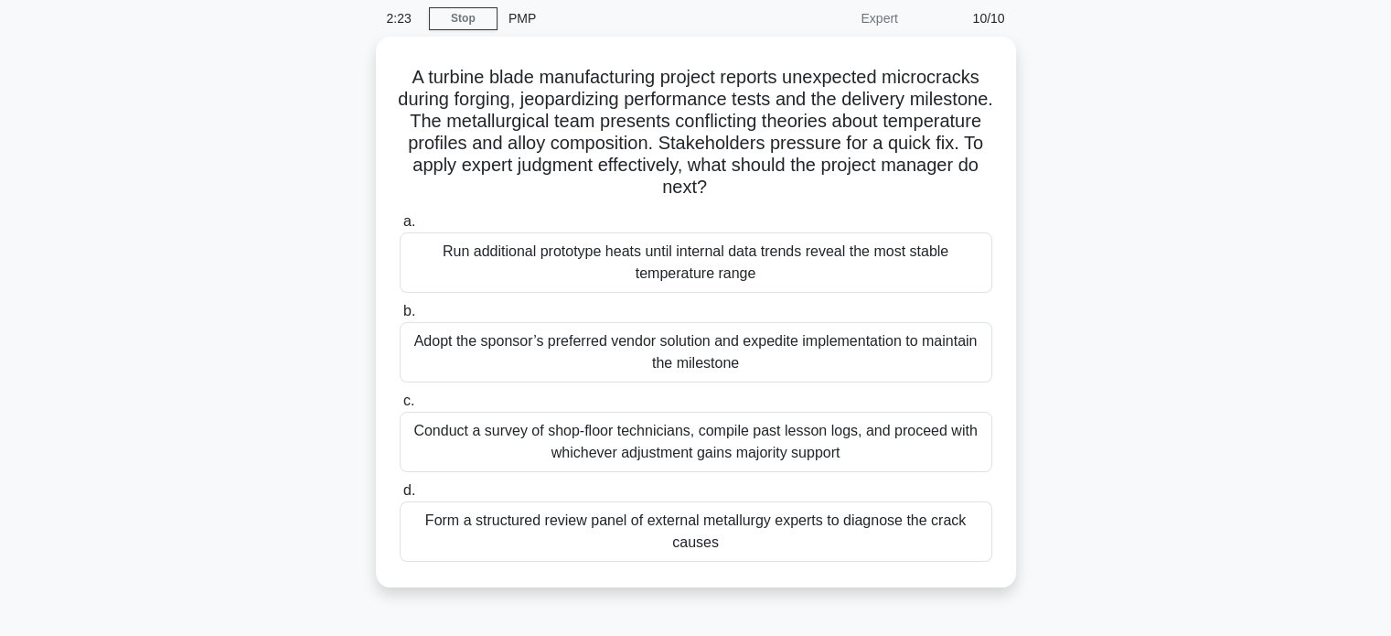
scroll to position [73, 0]
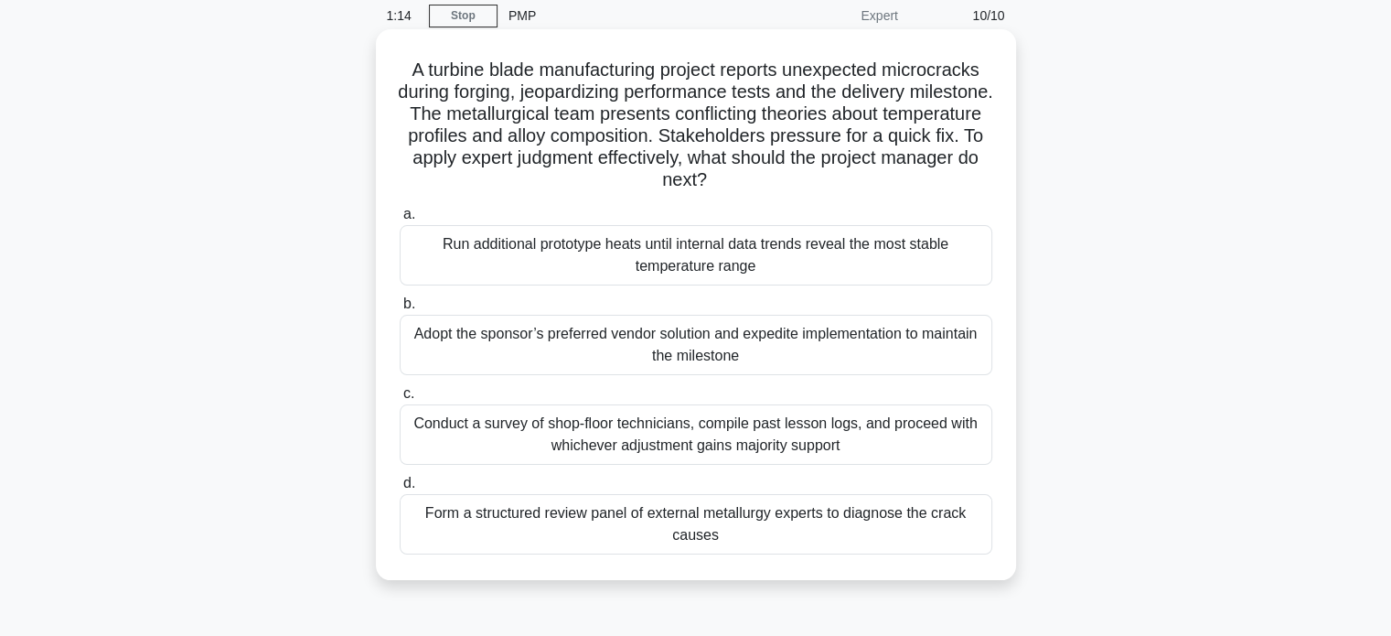
click at [790, 440] on div "Conduct a survey of shop-floor technicians, compile past lesson logs, and proce…" at bounding box center [696, 434] width 593 height 60
click at [400, 400] on input "c. Conduct a survey of shop-floor technicians, compile past lesson logs, and pr…" at bounding box center [400, 394] width 0 height 12
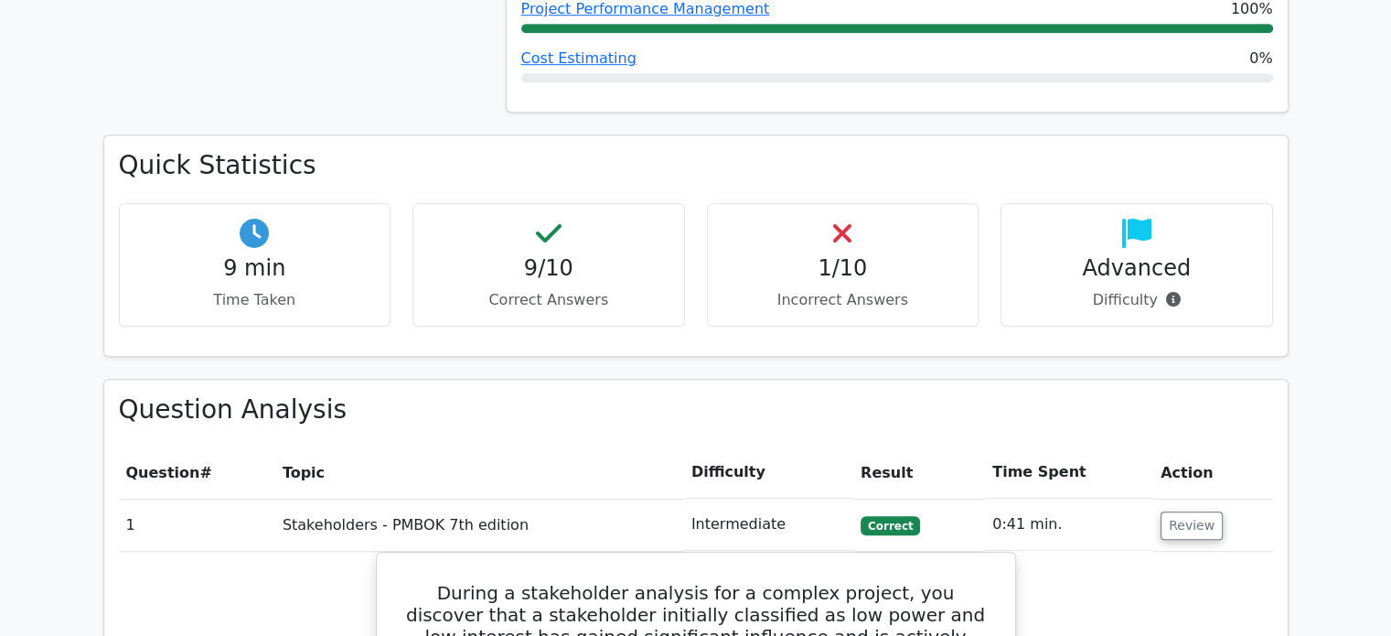
scroll to position [1171, 0]
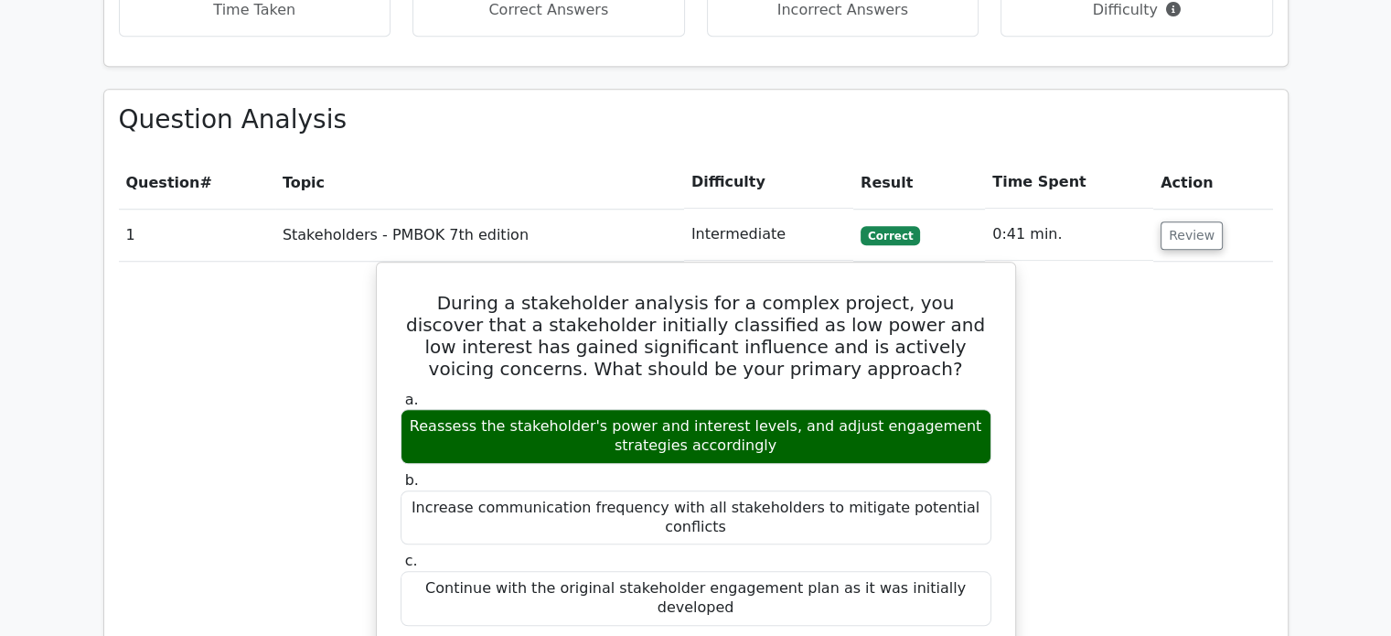
scroll to position [1427, 0]
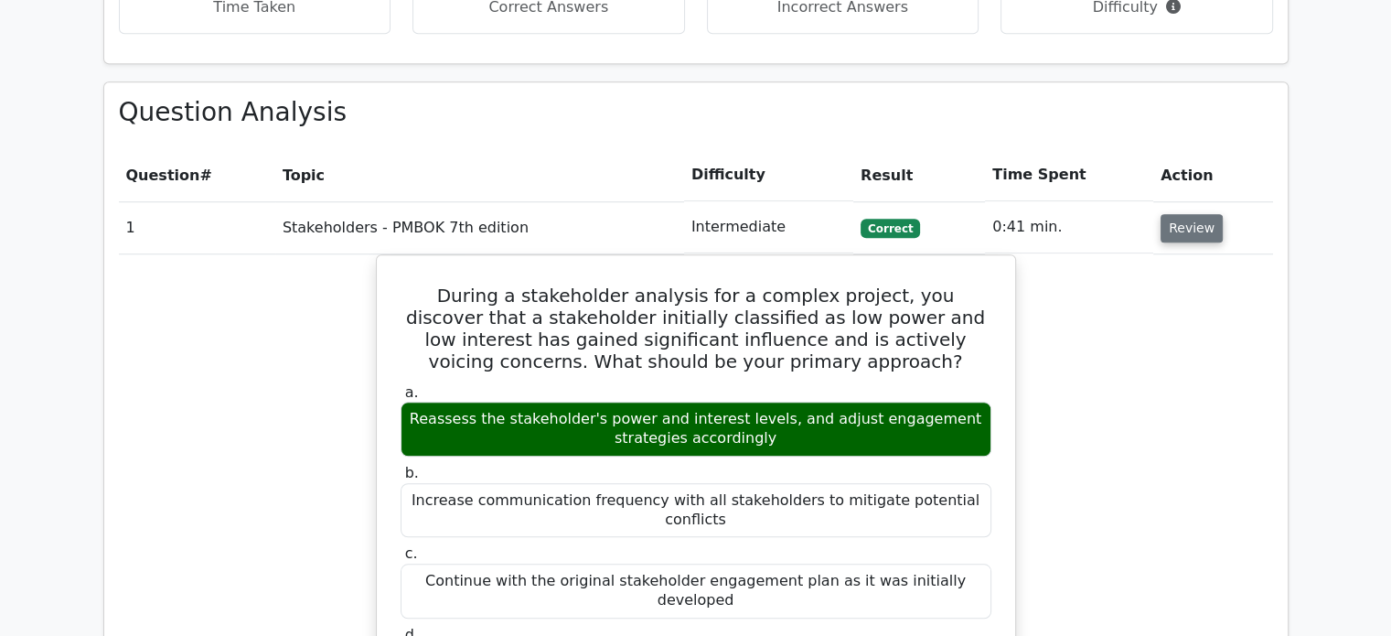
click at [1198, 214] on button "Review" at bounding box center [1192, 228] width 62 height 28
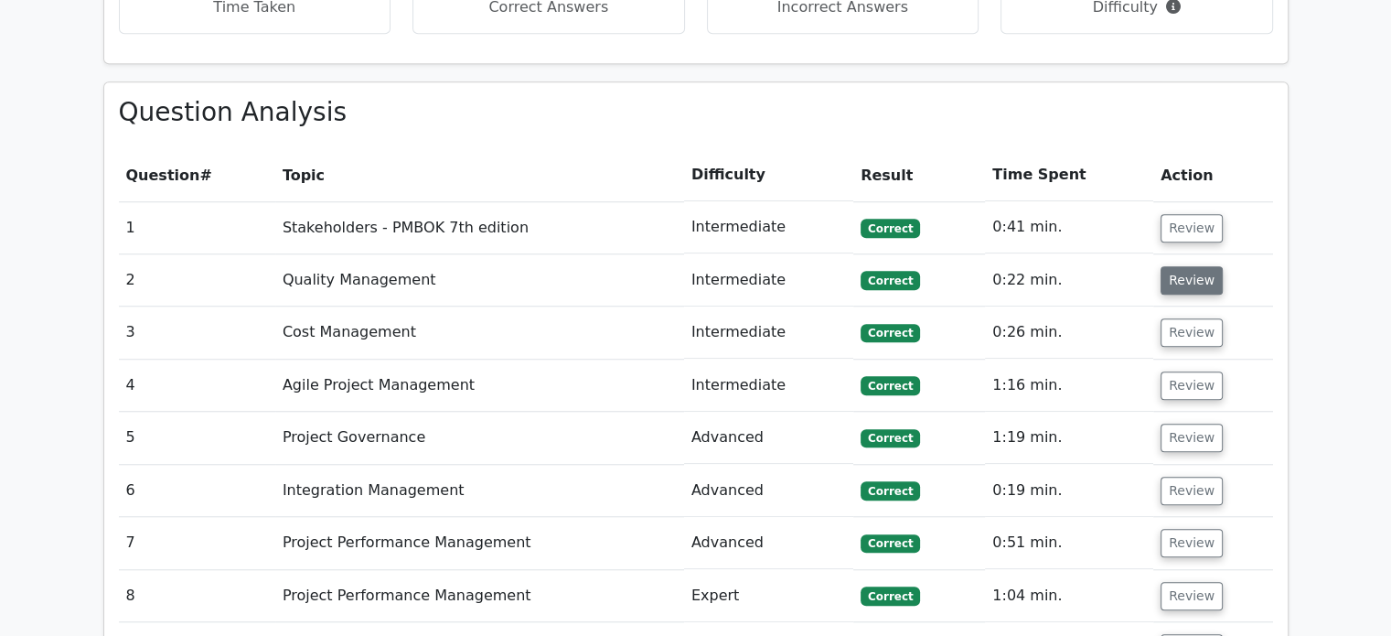
click at [1199, 266] on button "Review" at bounding box center [1192, 280] width 62 height 28
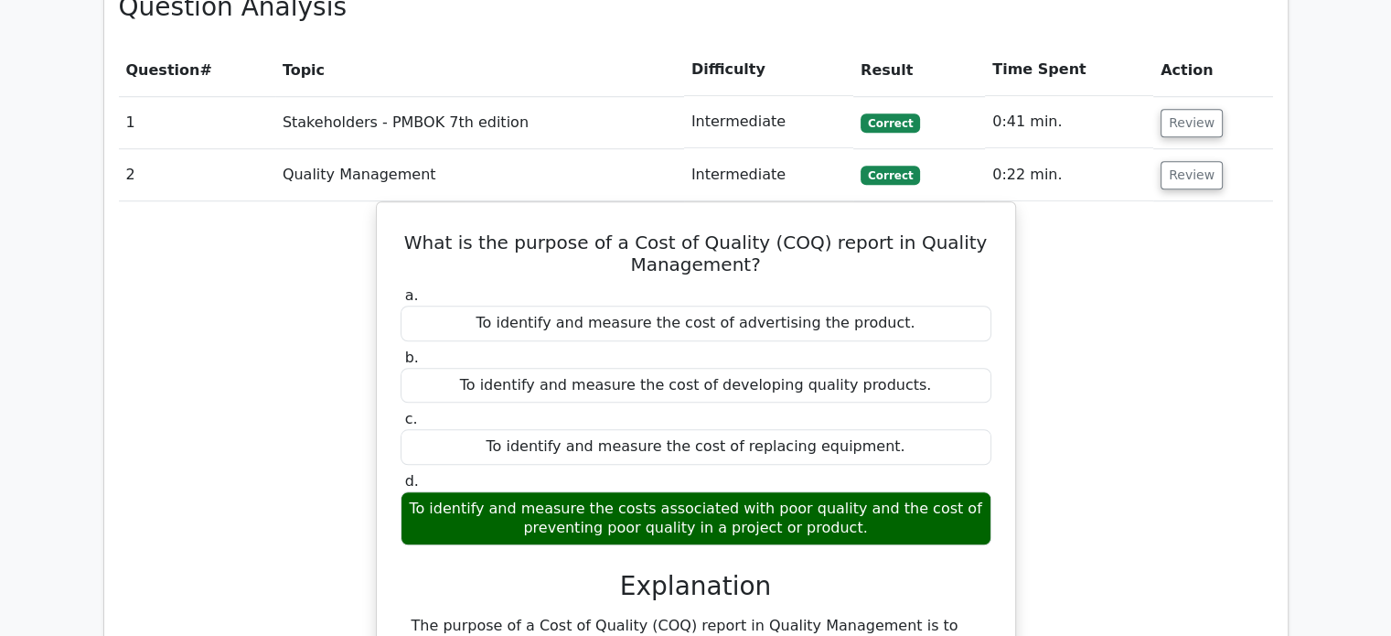
scroll to position [1573, 0]
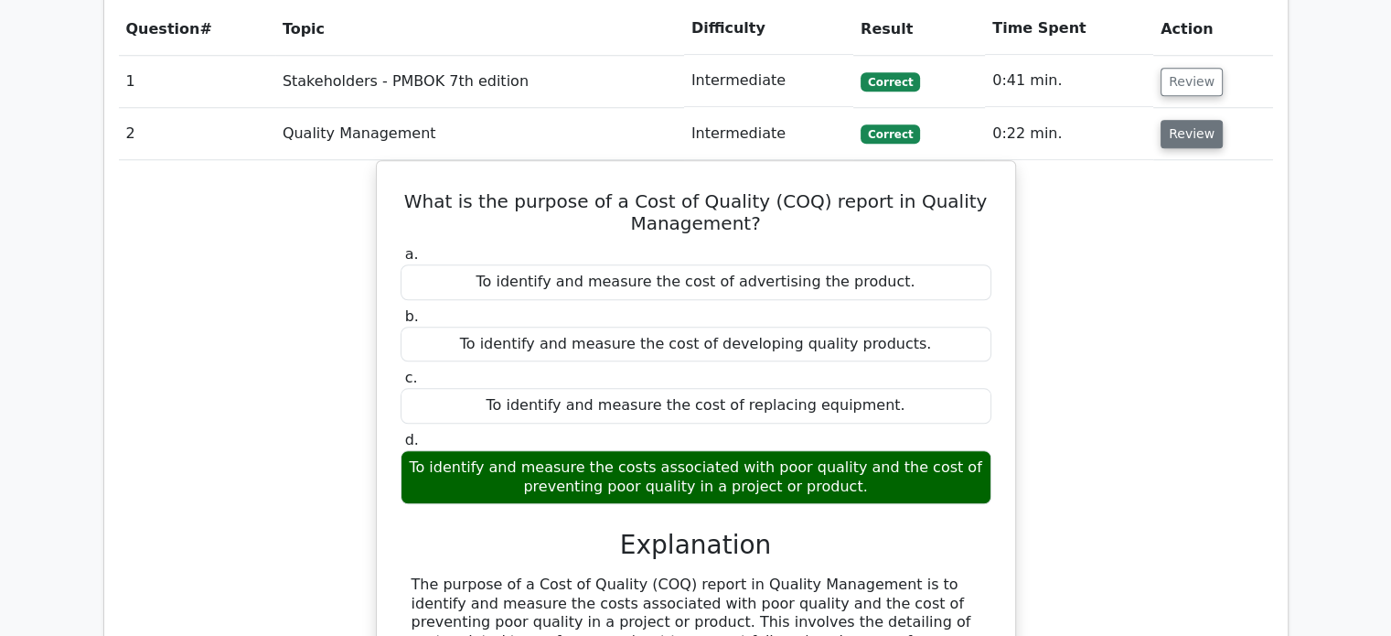
click at [1183, 120] on button "Review" at bounding box center [1192, 134] width 62 height 28
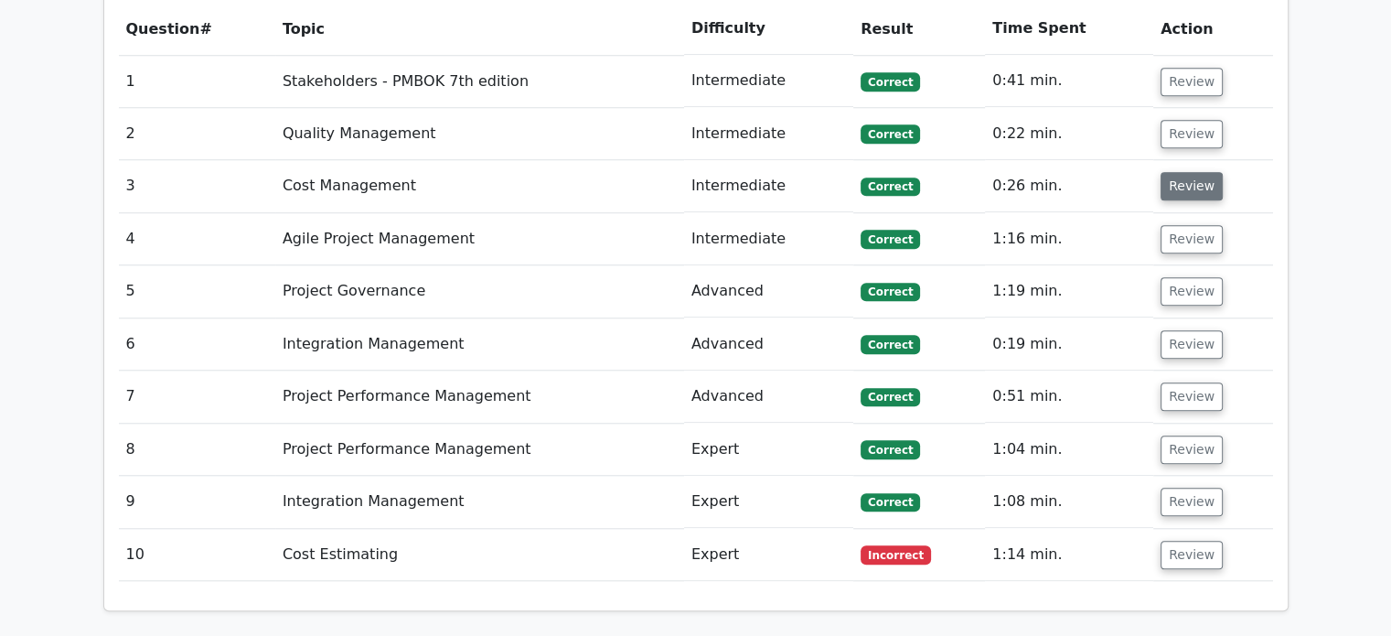
click at [1186, 172] on button "Review" at bounding box center [1192, 186] width 62 height 28
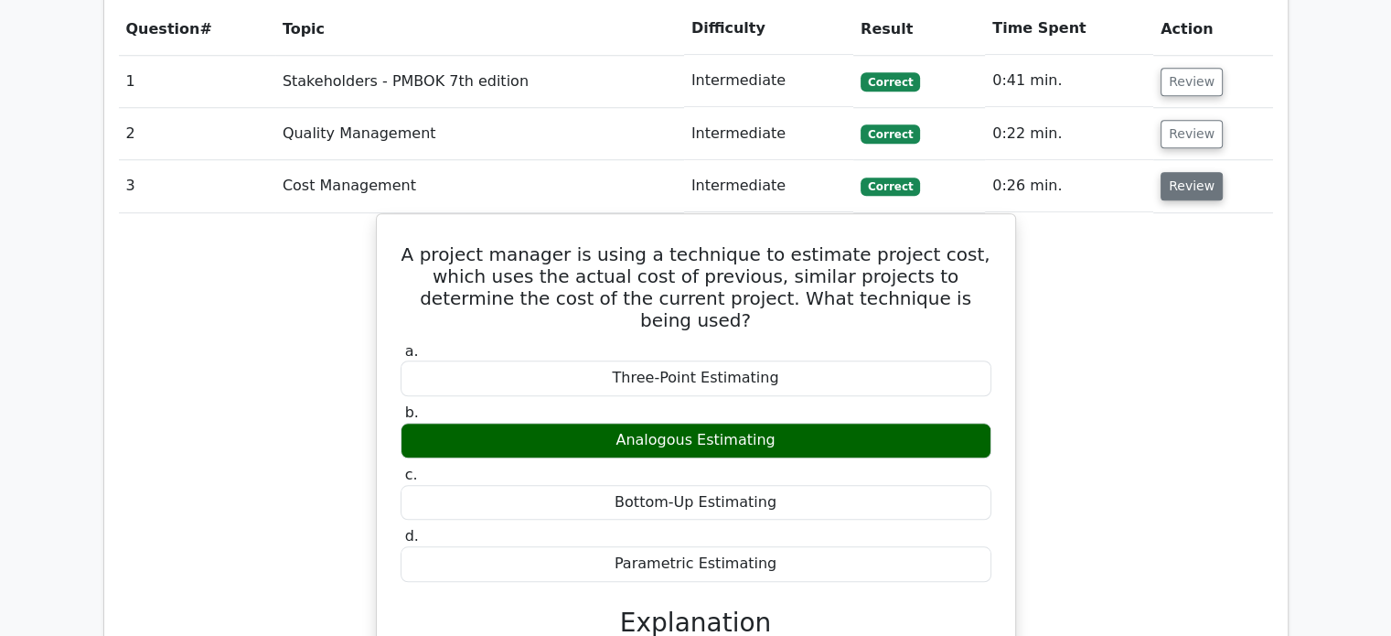
click at [1186, 172] on button "Review" at bounding box center [1192, 186] width 62 height 28
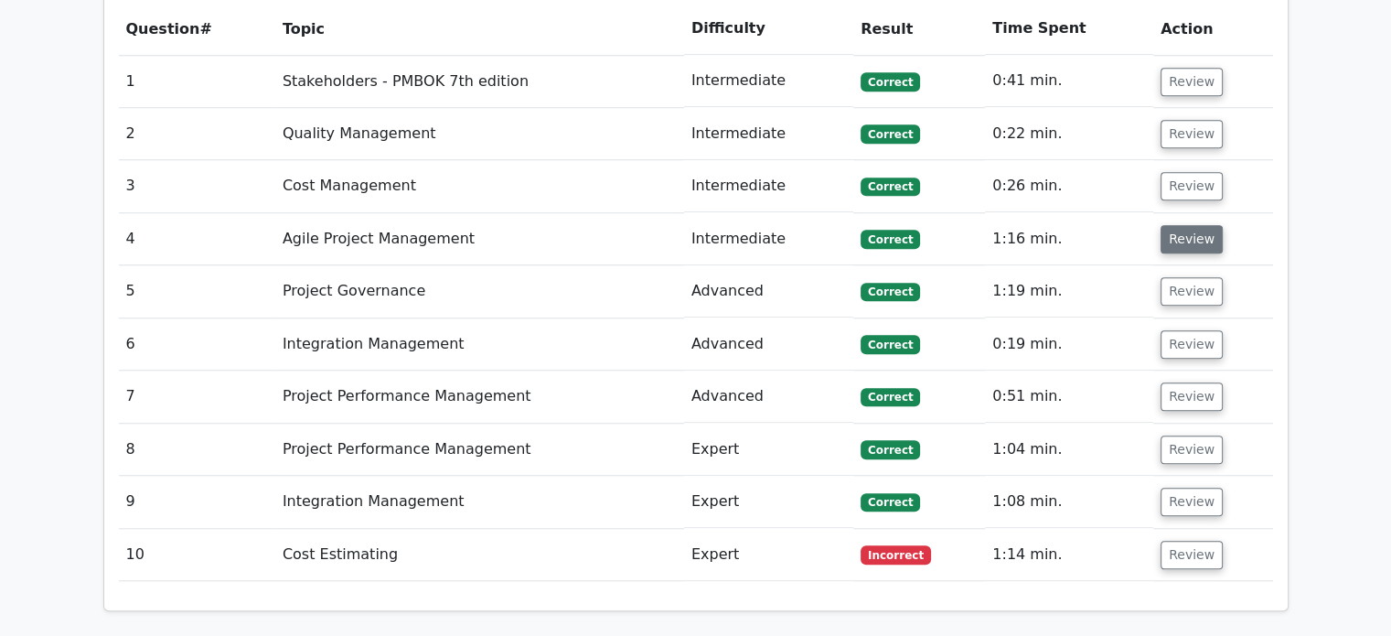
click at [1187, 225] on button "Review" at bounding box center [1192, 239] width 62 height 28
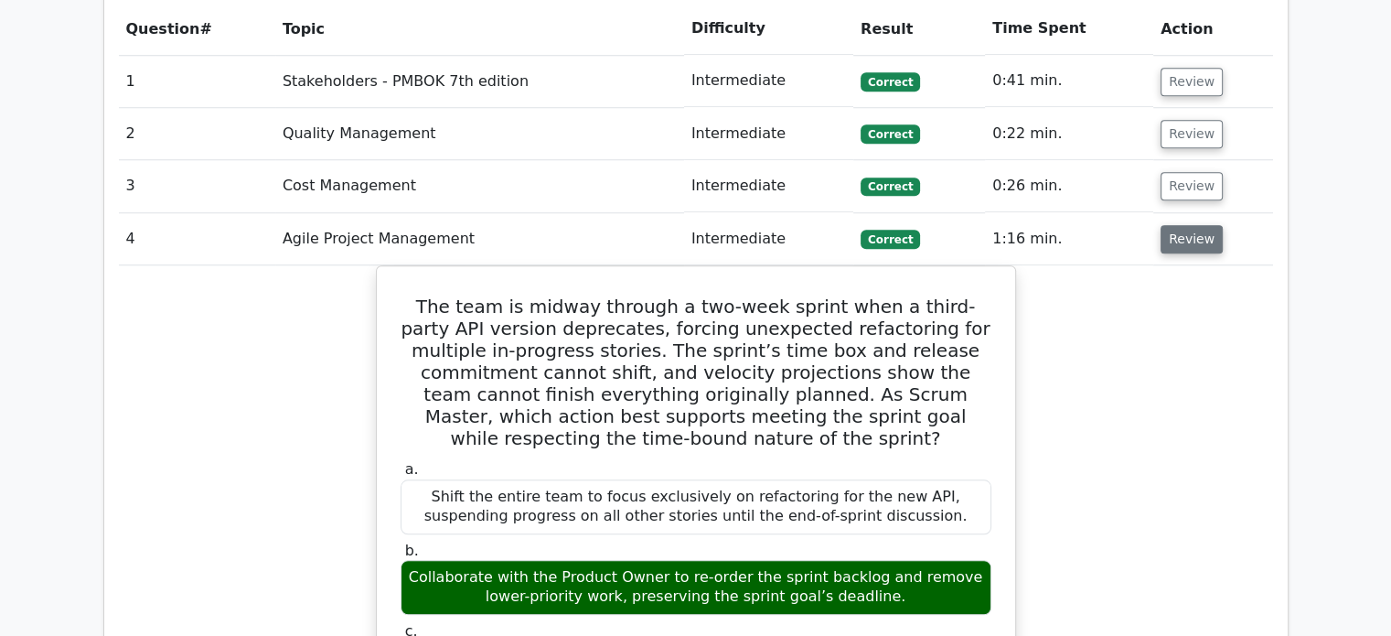
click at [1187, 225] on button "Review" at bounding box center [1192, 239] width 62 height 28
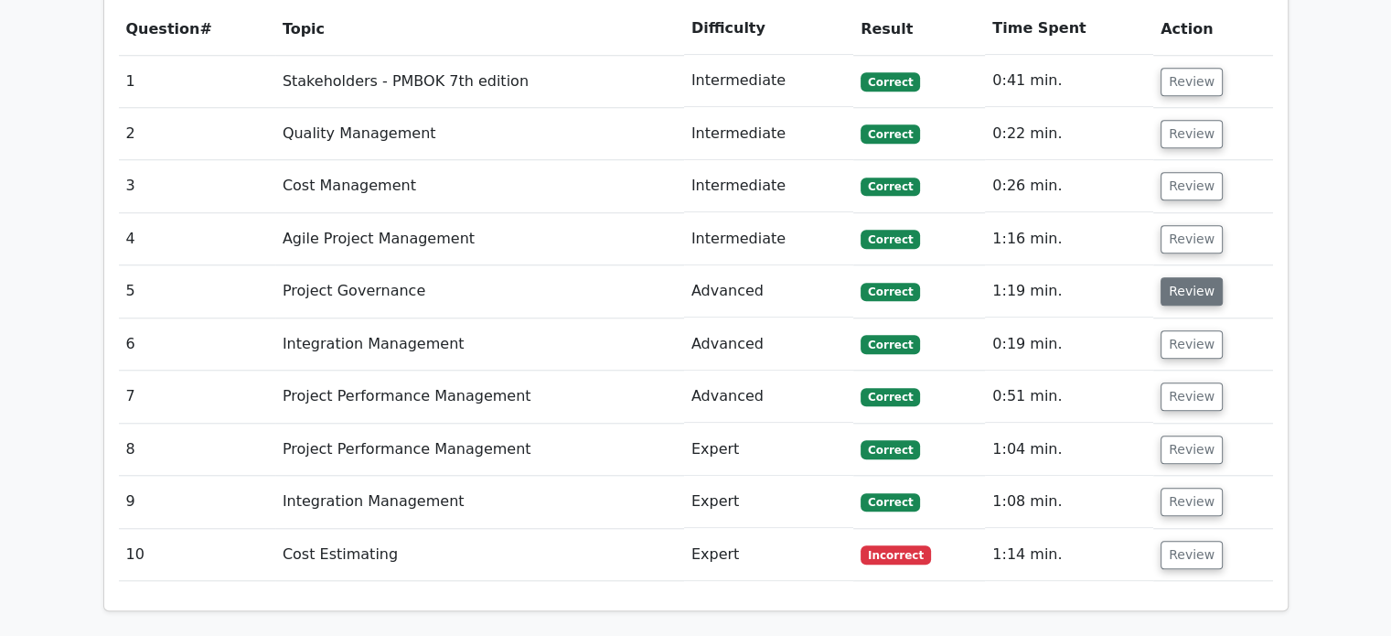
click at [1203, 277] on button "Review" at bounding box center [1192, 291] width 62 height 28
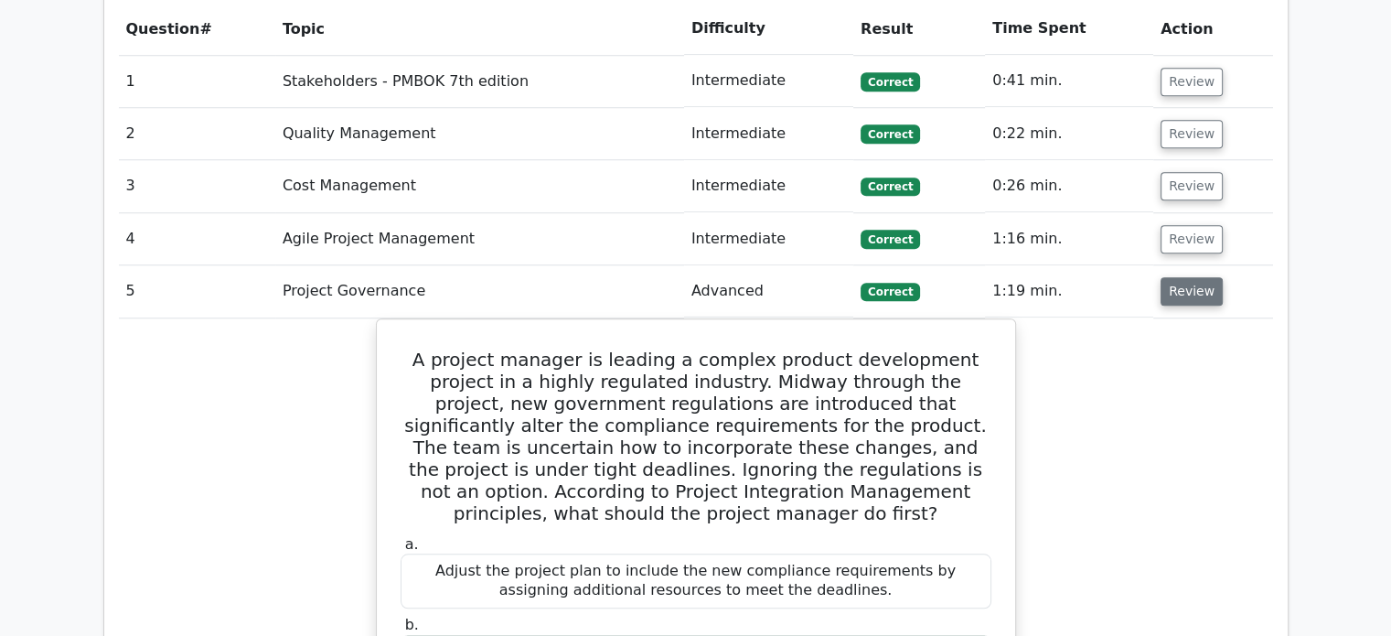
click at [1203, 277] on button "Review" at bounding box center [1192, 291] width 62 height 28
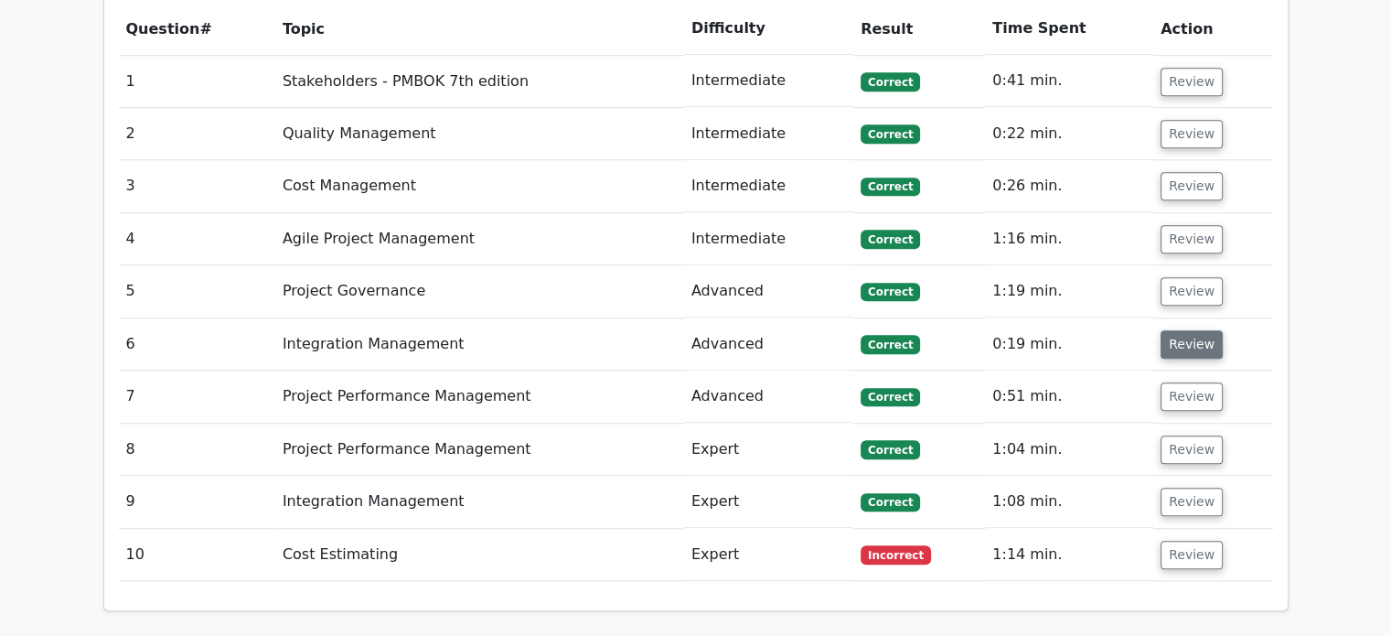
click at [1200, 330] on button "Review" at bounding box center [1192, 344] width 62 height 28
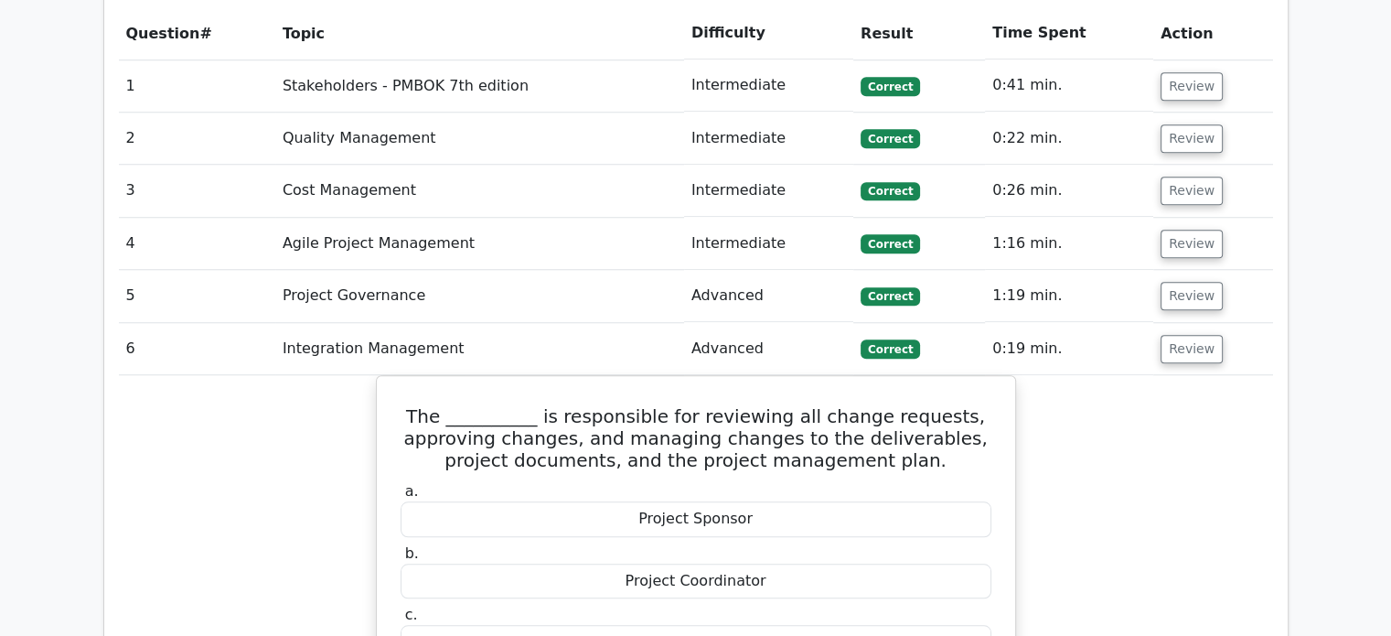
click at [1313, 284] on main "Go Premium Project Management Professional Preparation Package (2025) Earn 35 P…" at bounding box center [695, 383] width 1391 height 3796
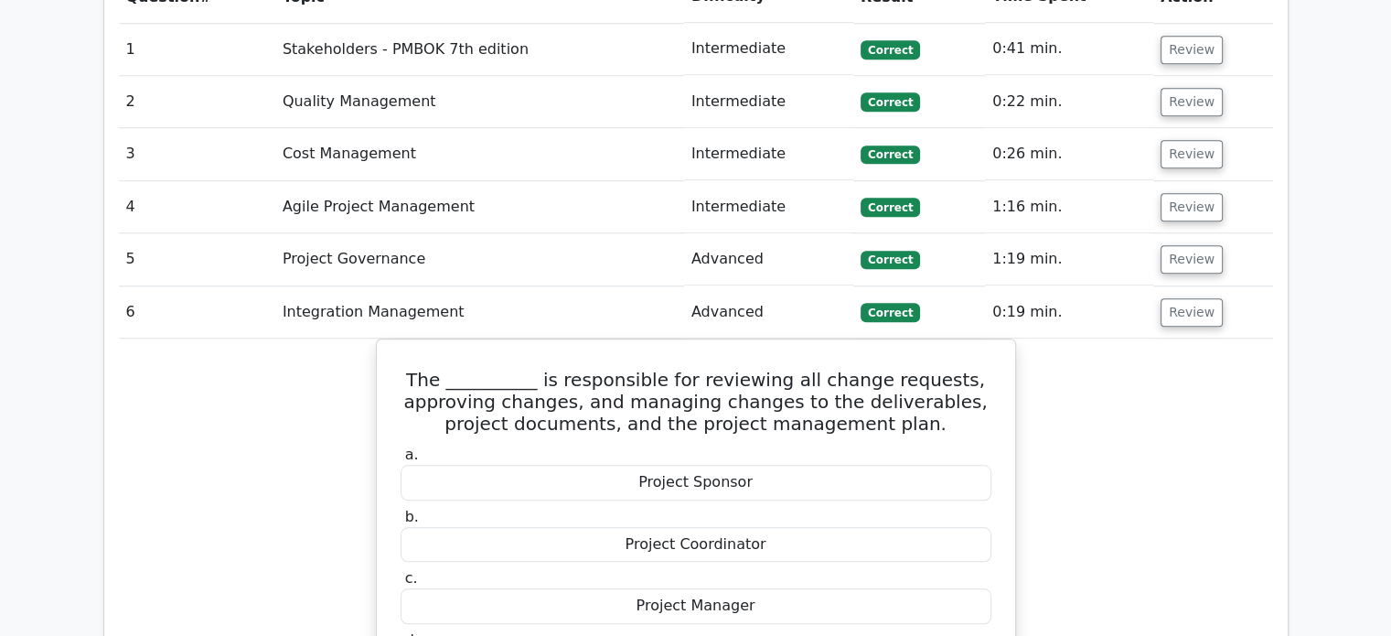
scroll to position [1756, 0]
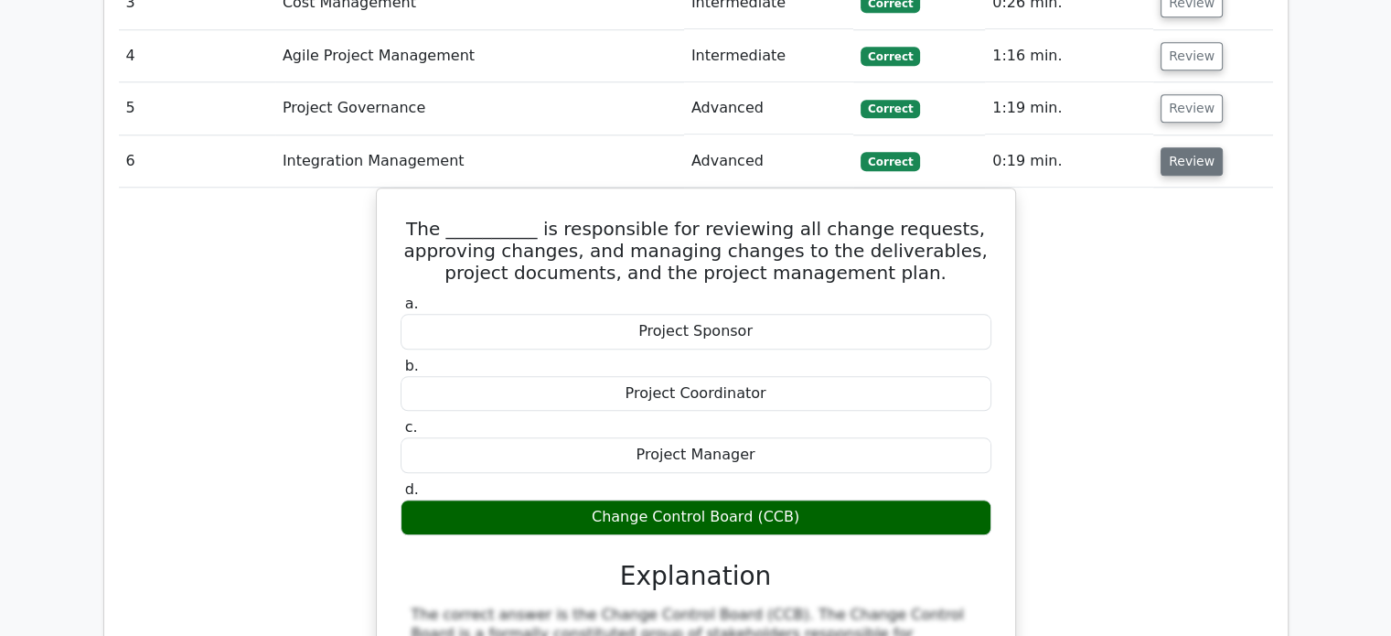
click at [1189, 147] on button "Review" at bounding box center [1192, 161] width 62 height 28
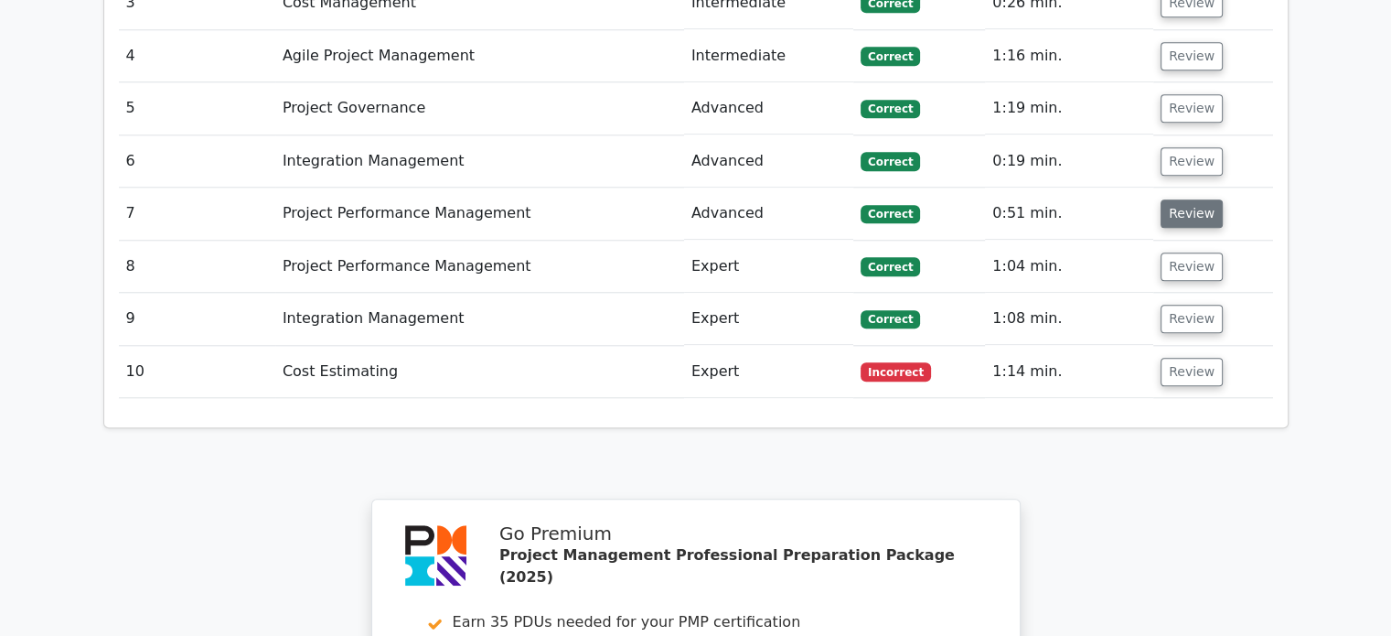
click at [1185, 199] on button "Review" at bounding box center [1192, 213] width 62 height 28
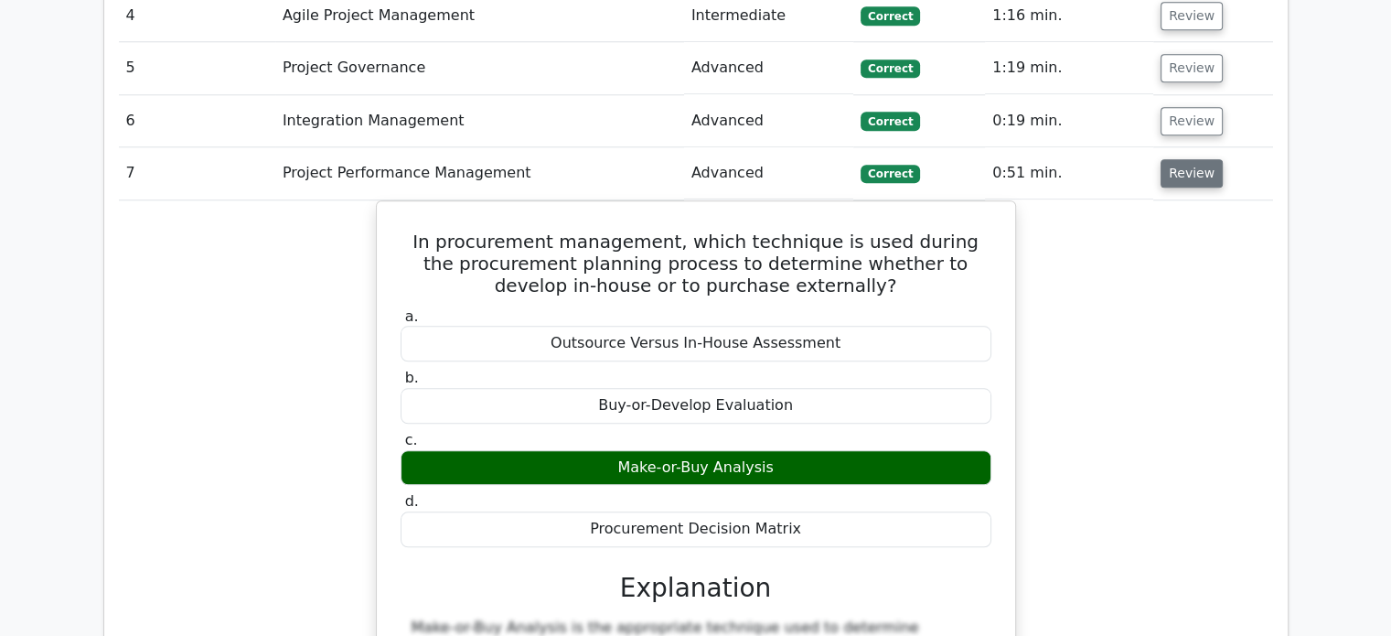
scroll to position [1793, 0]
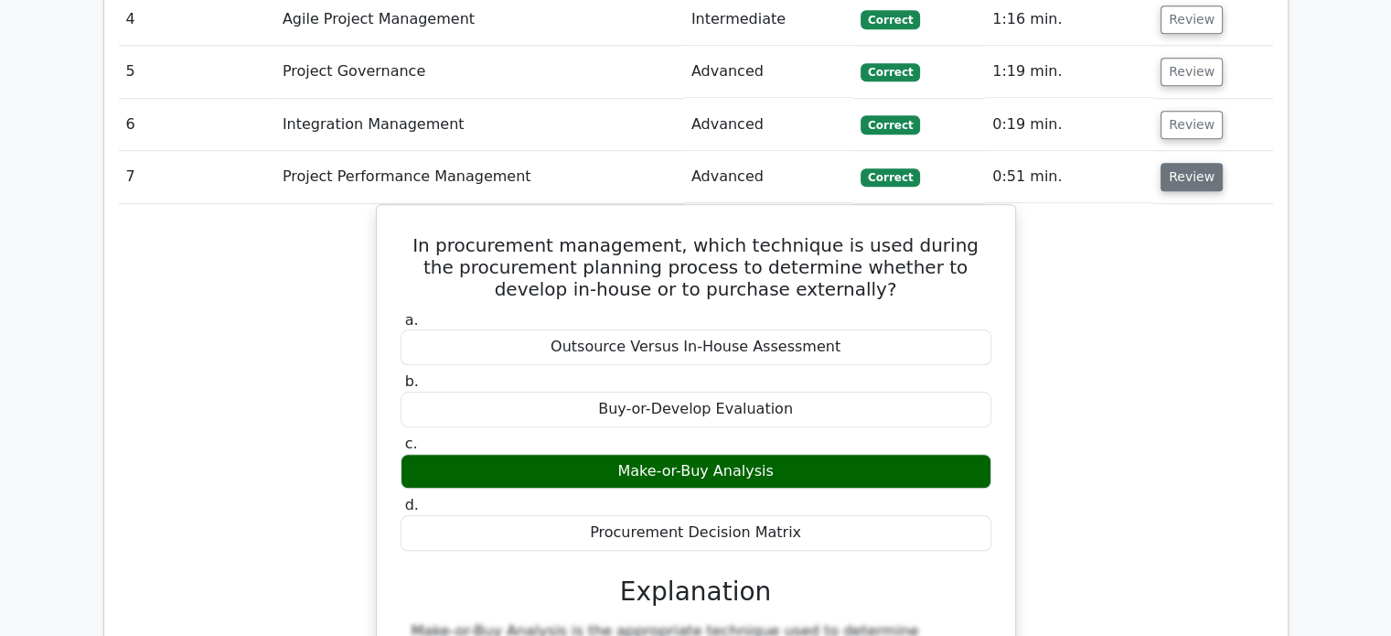
click at [1192, 163] on button "Review" at bounding box center [1192, 177] width 62 height 28
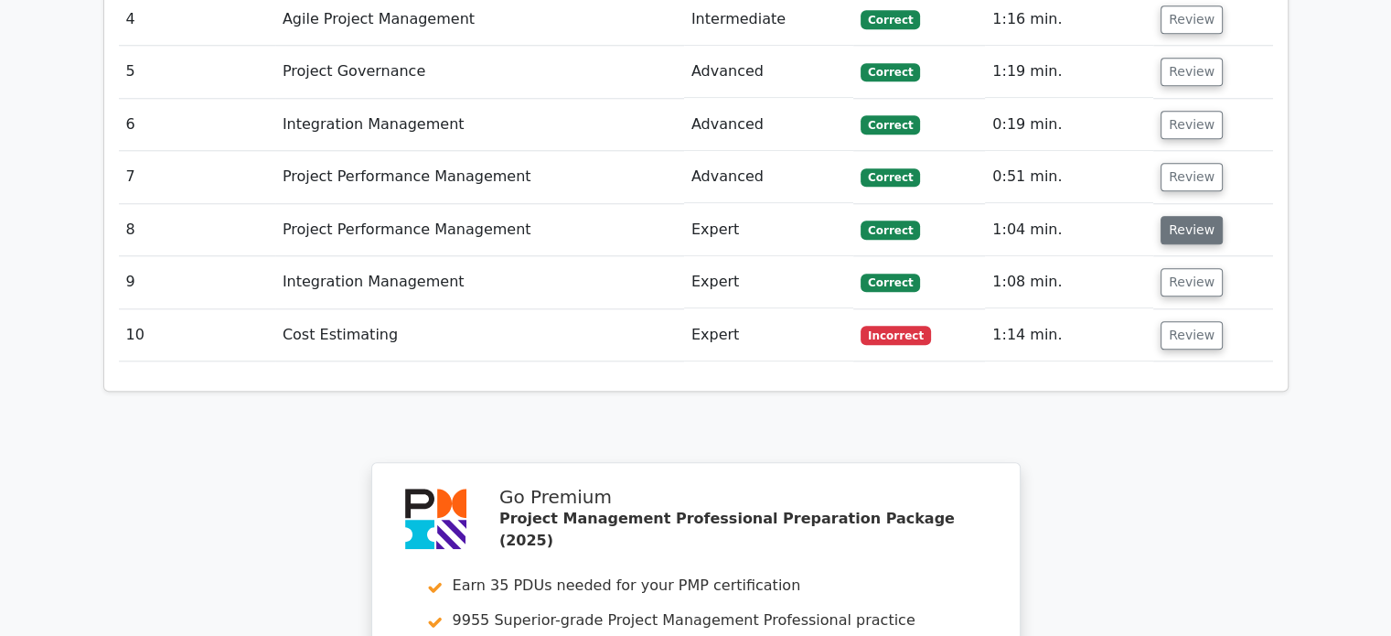
click at [1186, 216] on button "Review" at bounding box center [1192, 230] width 62 height 28
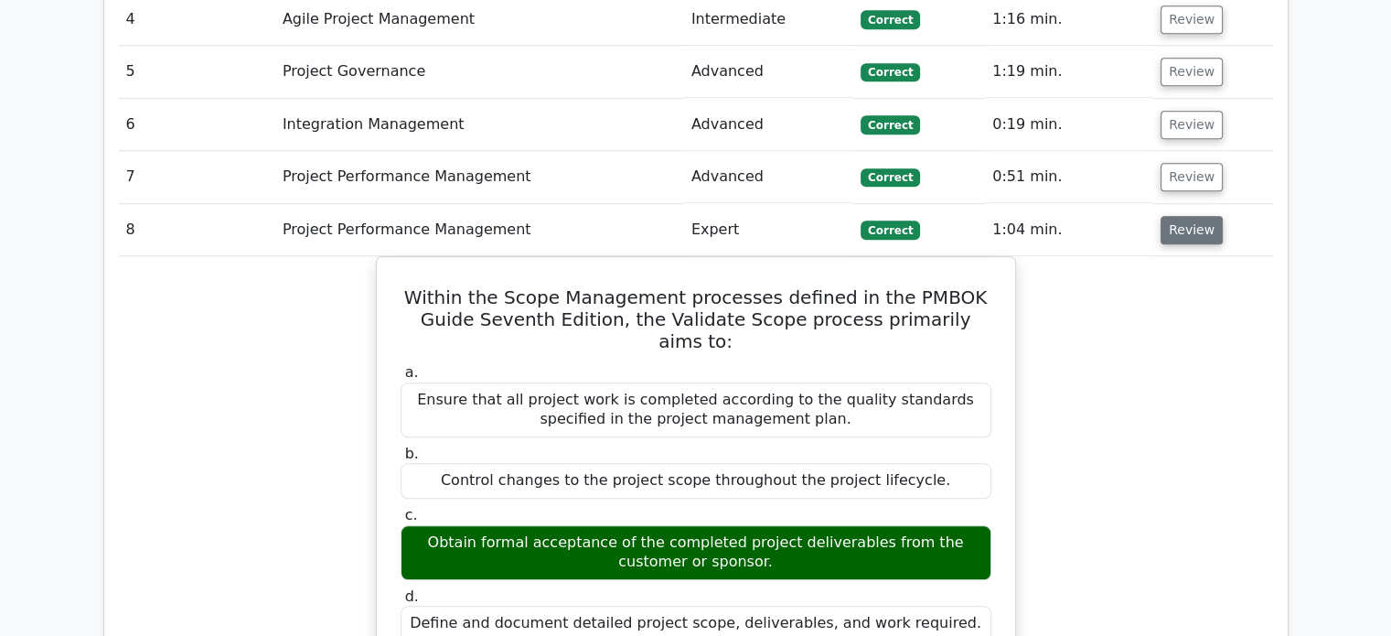
click at [1189, 216] on button "Review" at bounding box center [1192, 230] width 62 height 28
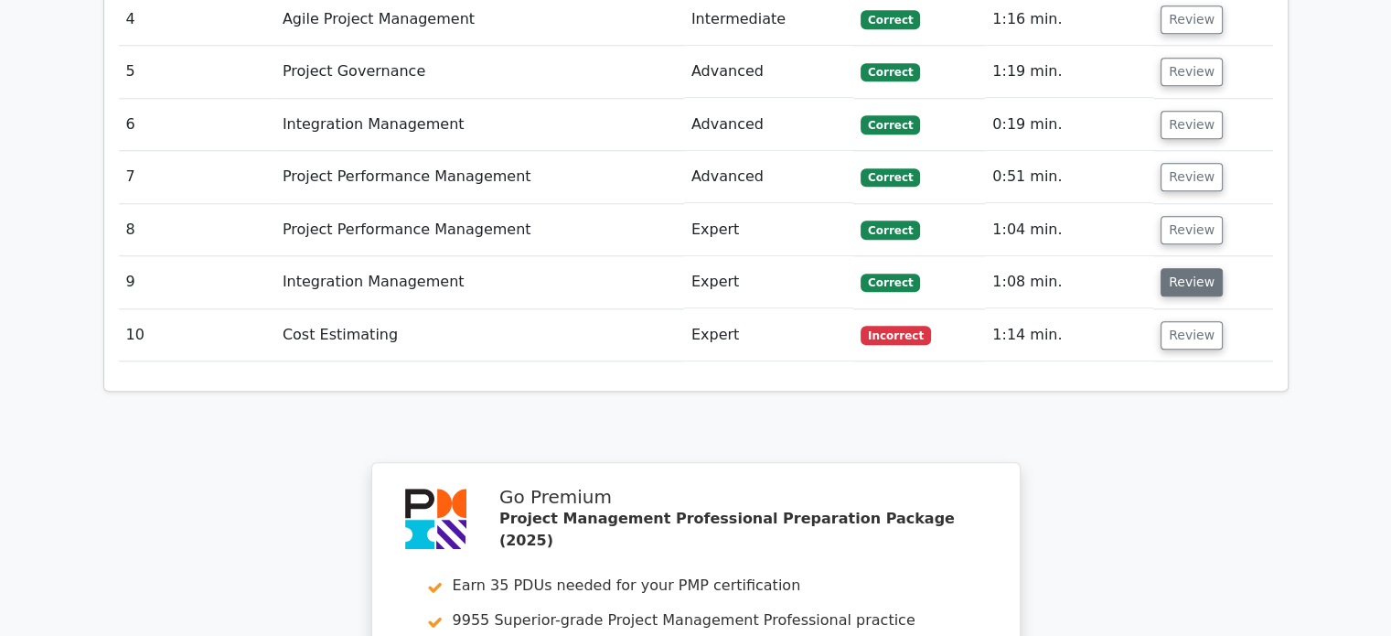
click at [1184, 268] on button "Review" at bounding box center [1192, 282] width 62 height 28
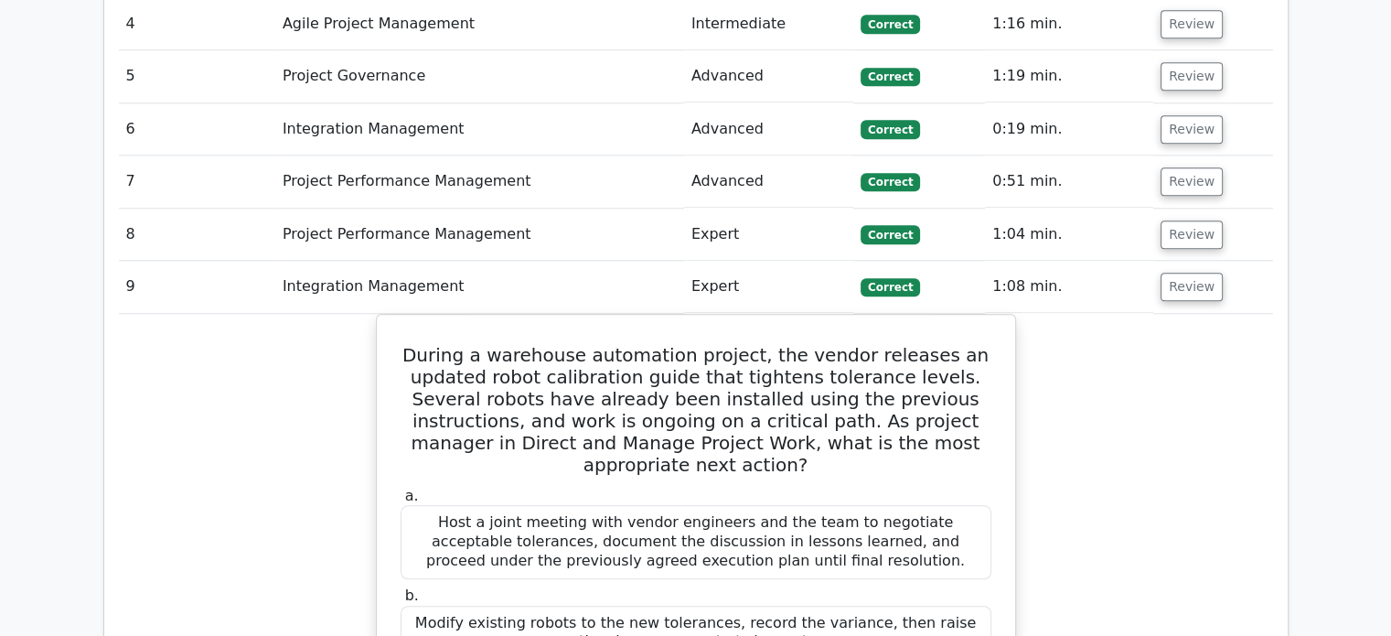
click at [1335, 230] on main "Go Premium Project Management Professional Preparation Package (2025) Earn 35 P…" at bounding box center [695, 168] width 1391 height 3805
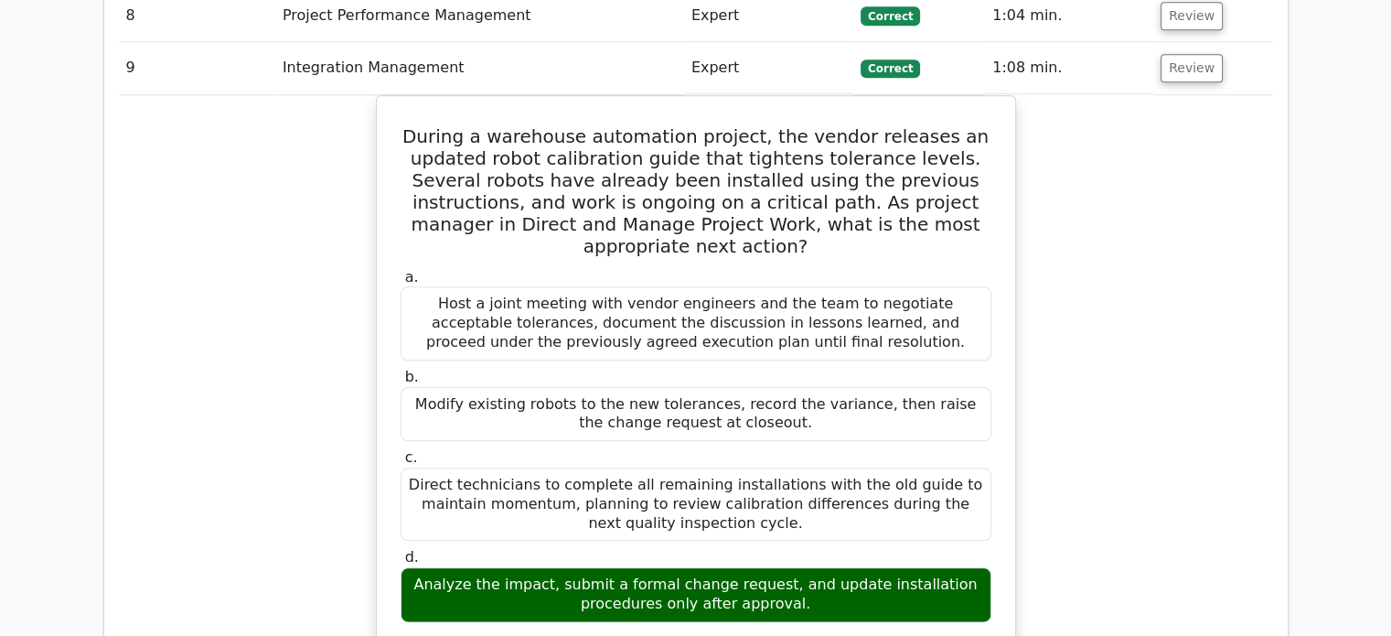
scroll to position [1976, 0]
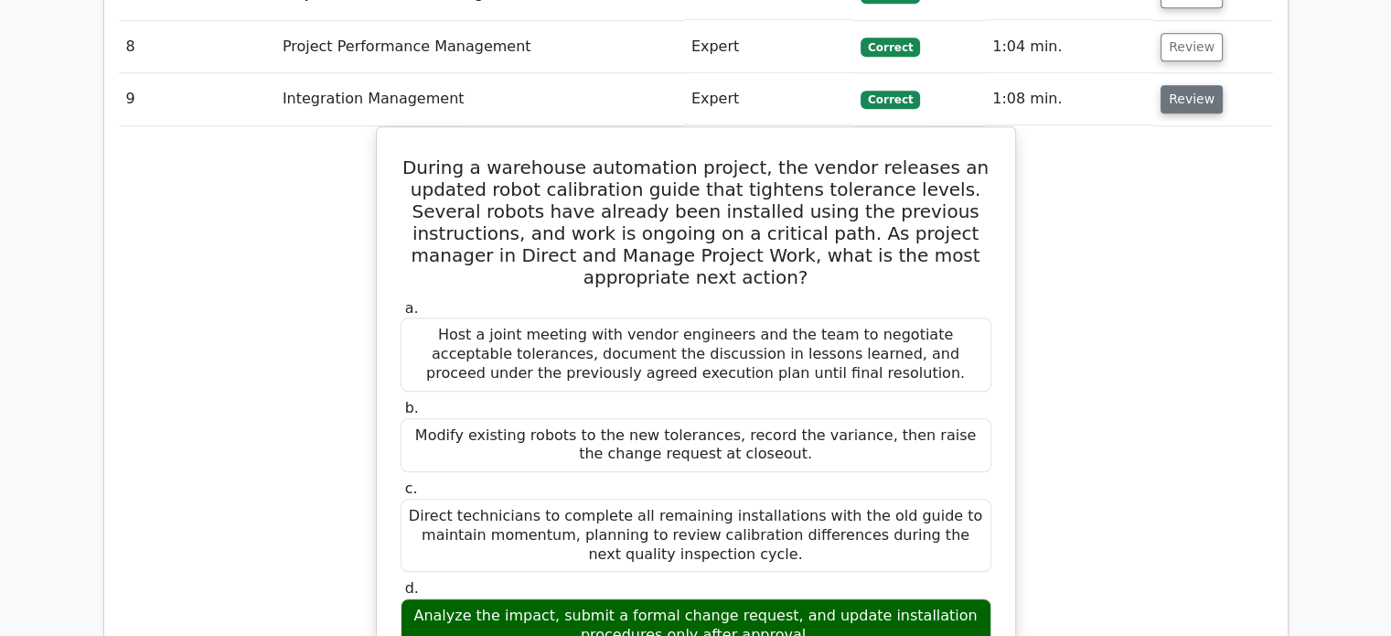
click at [1186, 85] on button "Review" at bounding box center [1192, 99] width 62 height 28
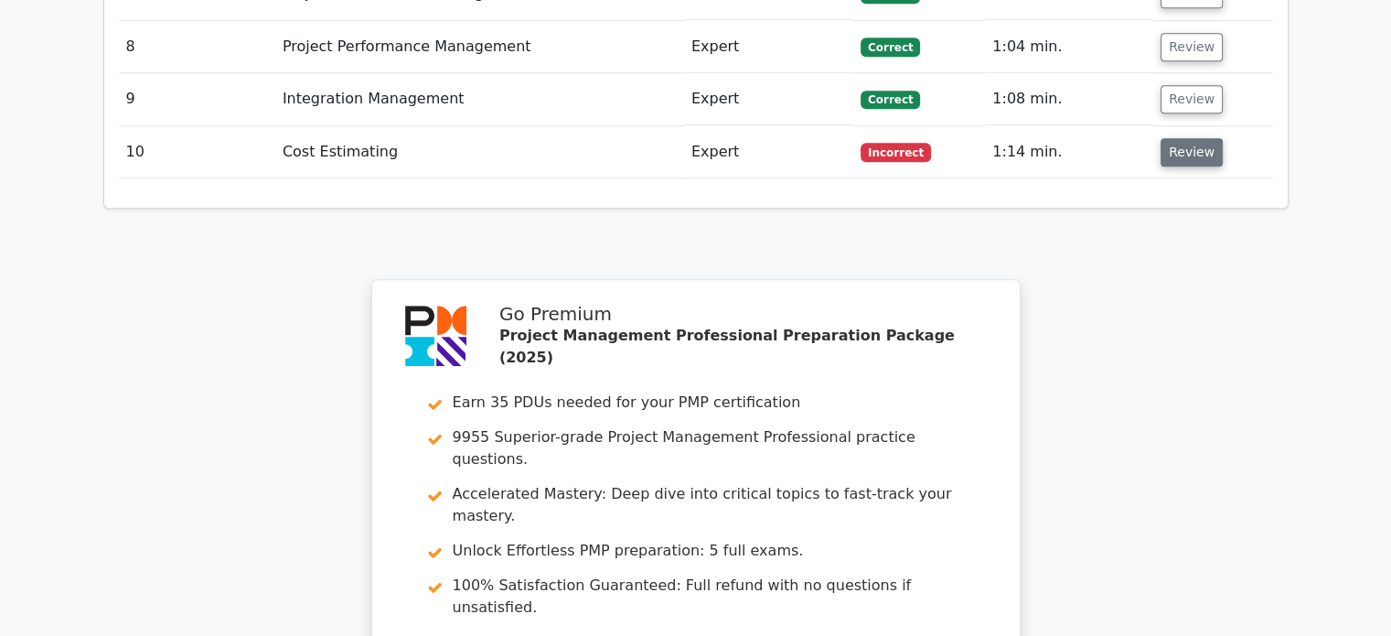
click at [1174, 138] on button "Review" at bounding box center [1192, 152] width 62 height 28
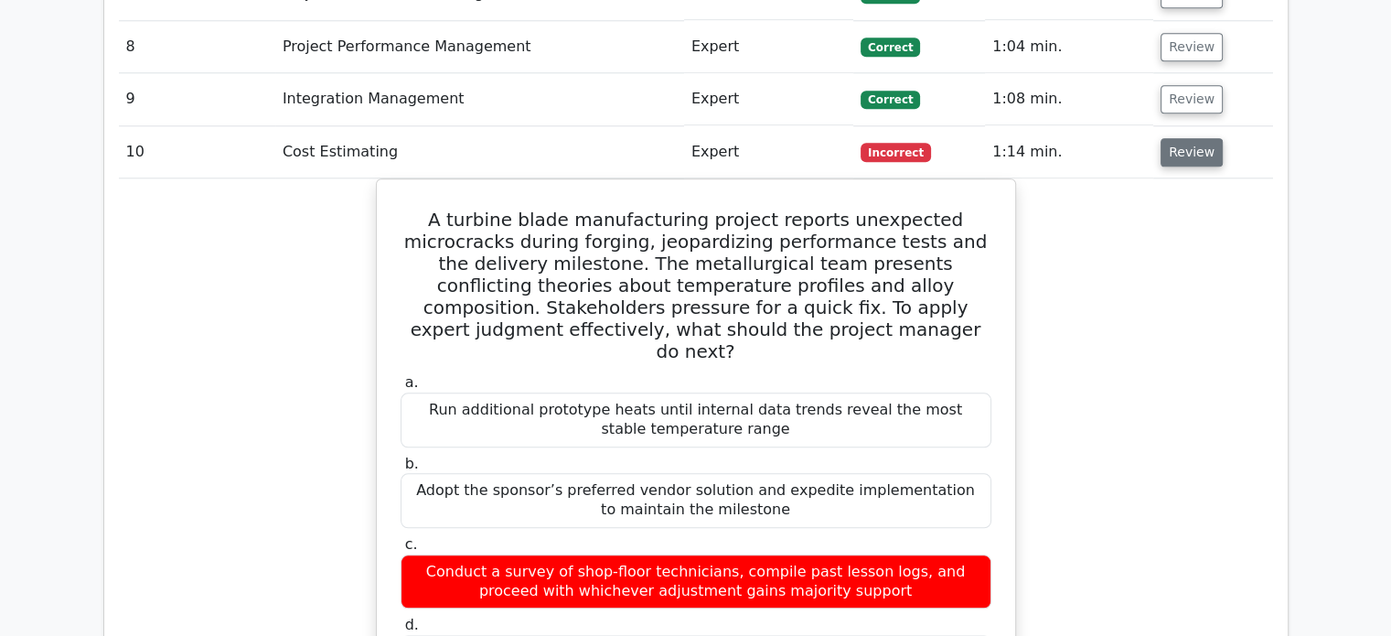
click at [1174, 138] on button "Review" at bounding box center [1192, 152] width 62 height 28
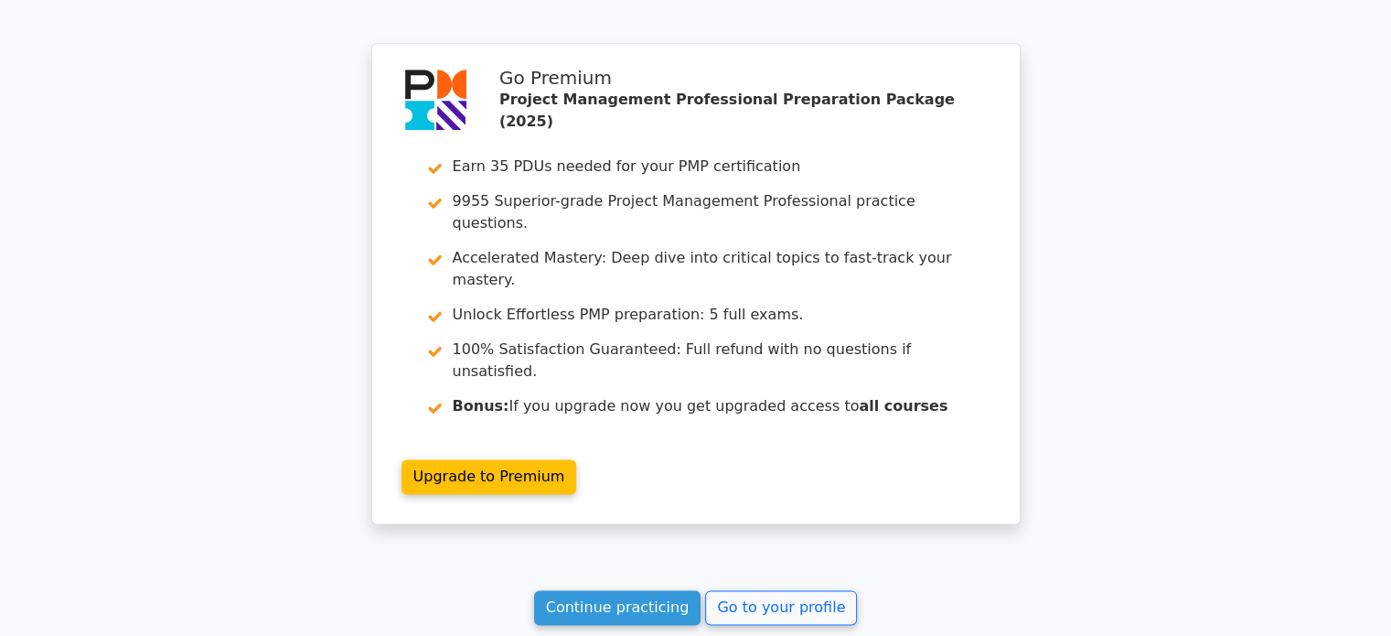
scroll to position [2268, 0]
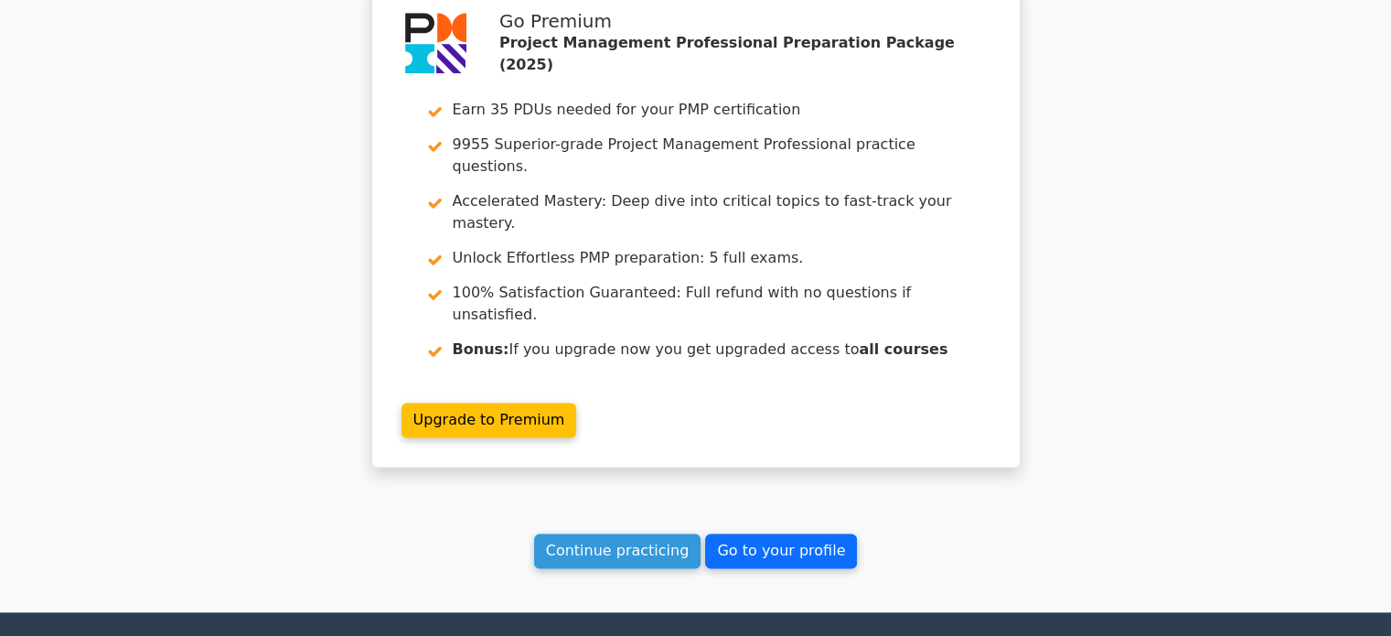
click at [788, 533] on link "Go to your profile" at bounding box center [781, 550] width 152 height 35
